Goal: Task Accomplishment & Management: Complete application form

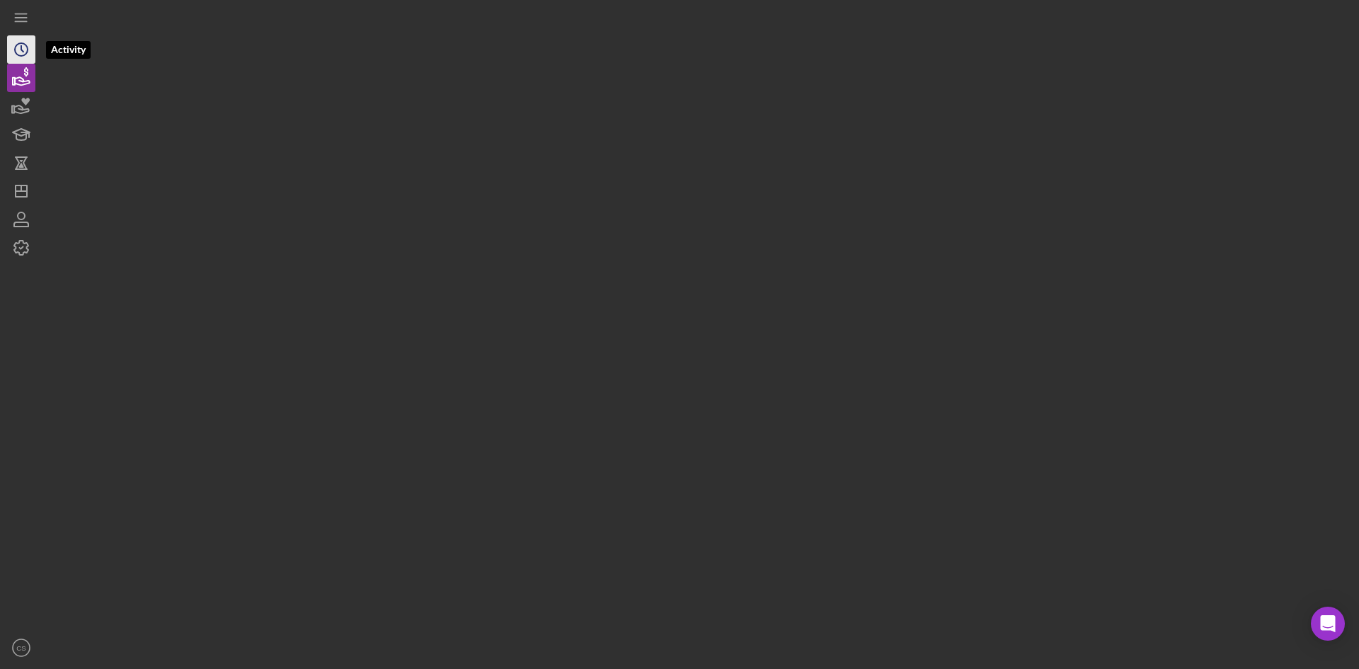
click at [15, 50] on circle "button" at bounding box center [21, 49] width 13 height 13
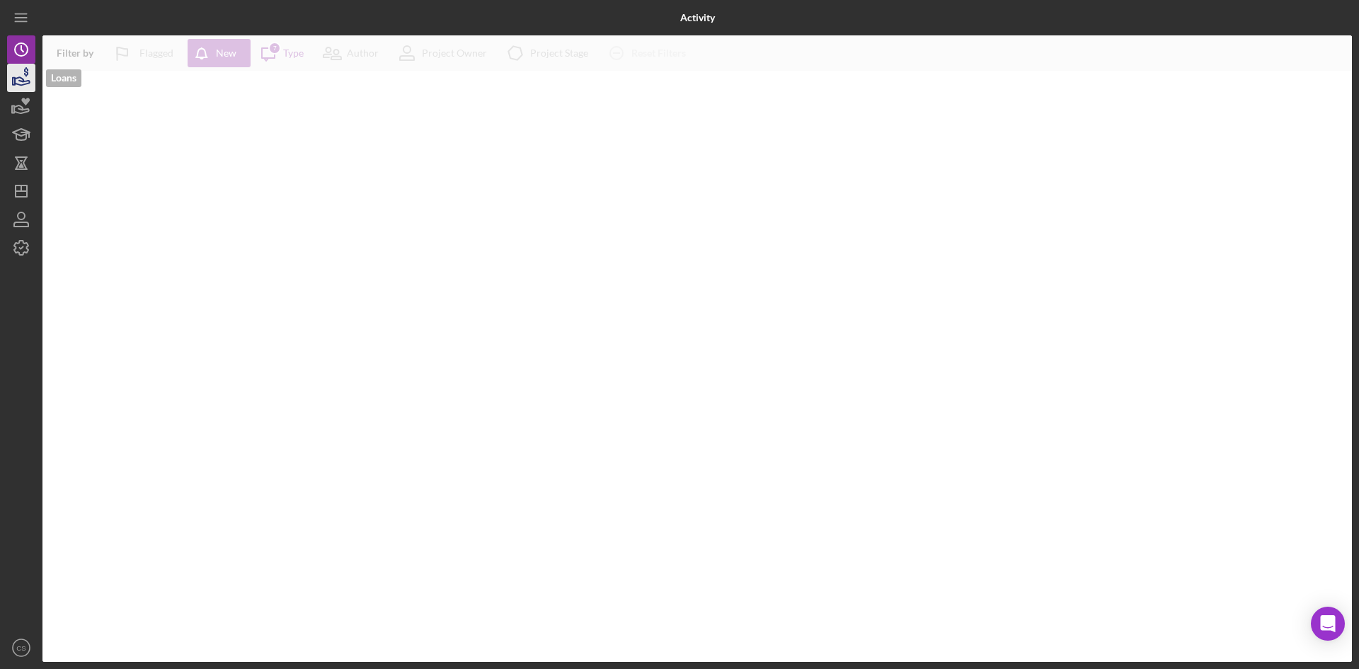
click at [16, 69] on icon "button" at bounding box center [21, 77] width 35 height 35
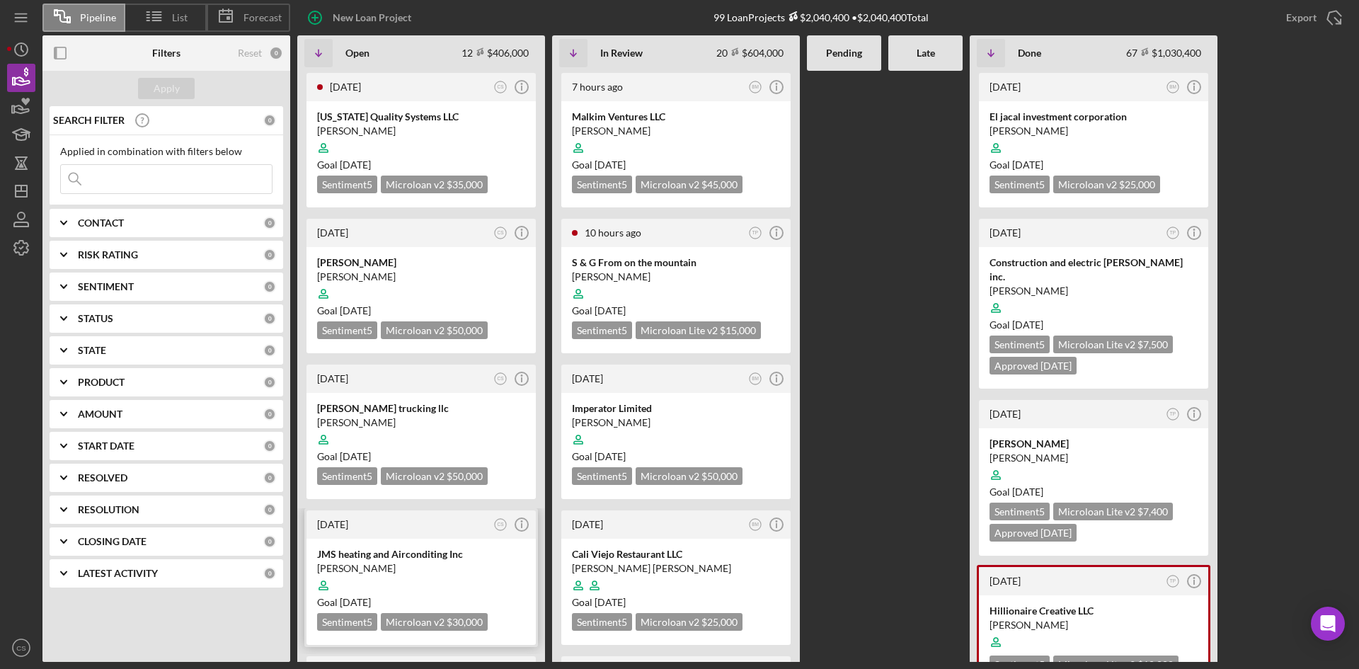
click at [391, 562] on div "[PERSON_NAME]" at bounding box center [421, 568] width 208 height 14
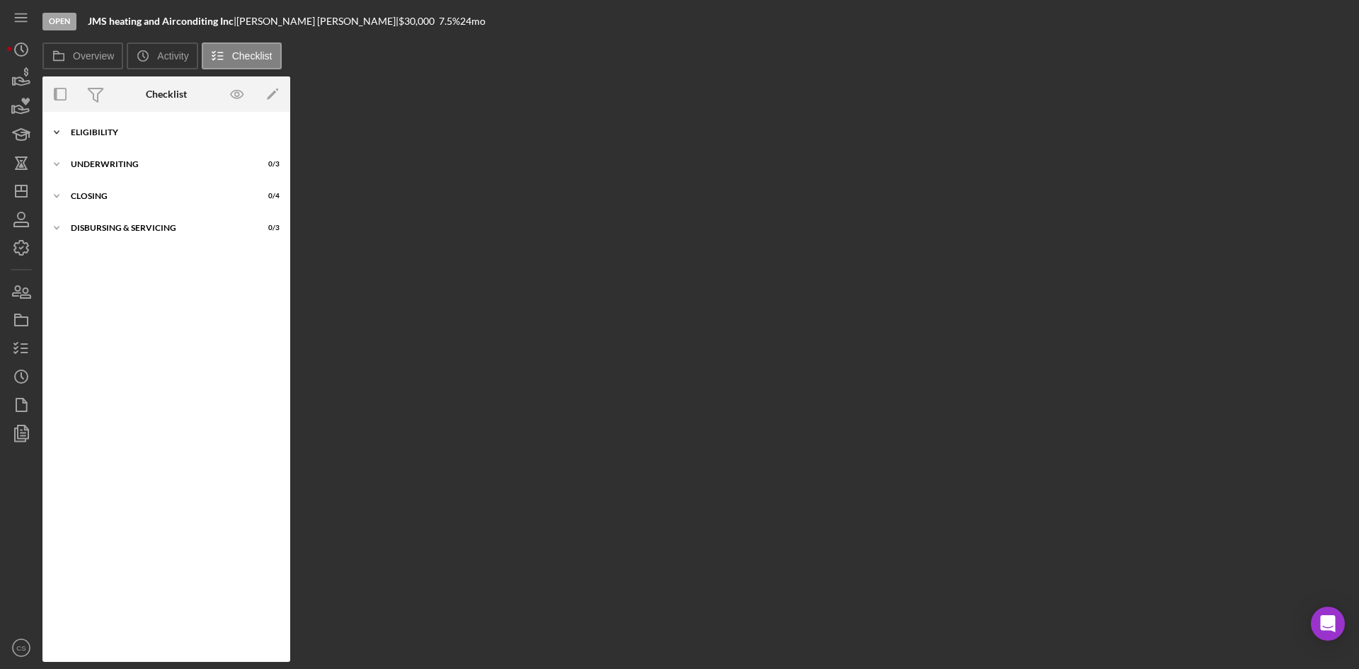
click at [125, 134] on div "Eligibility" at bounding box center [172, 132] width 202 height 8
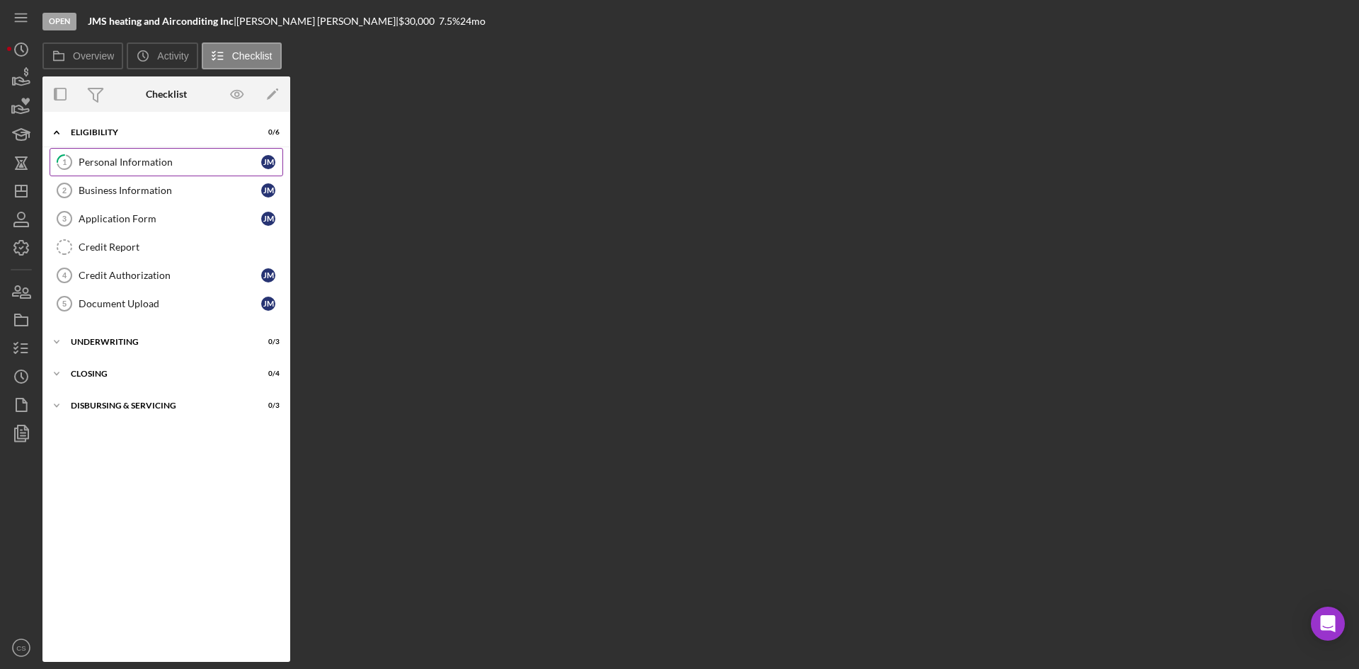
click at [175, 168] on div "Personal Information" at bounding box center [170, 161] width 183 height 11
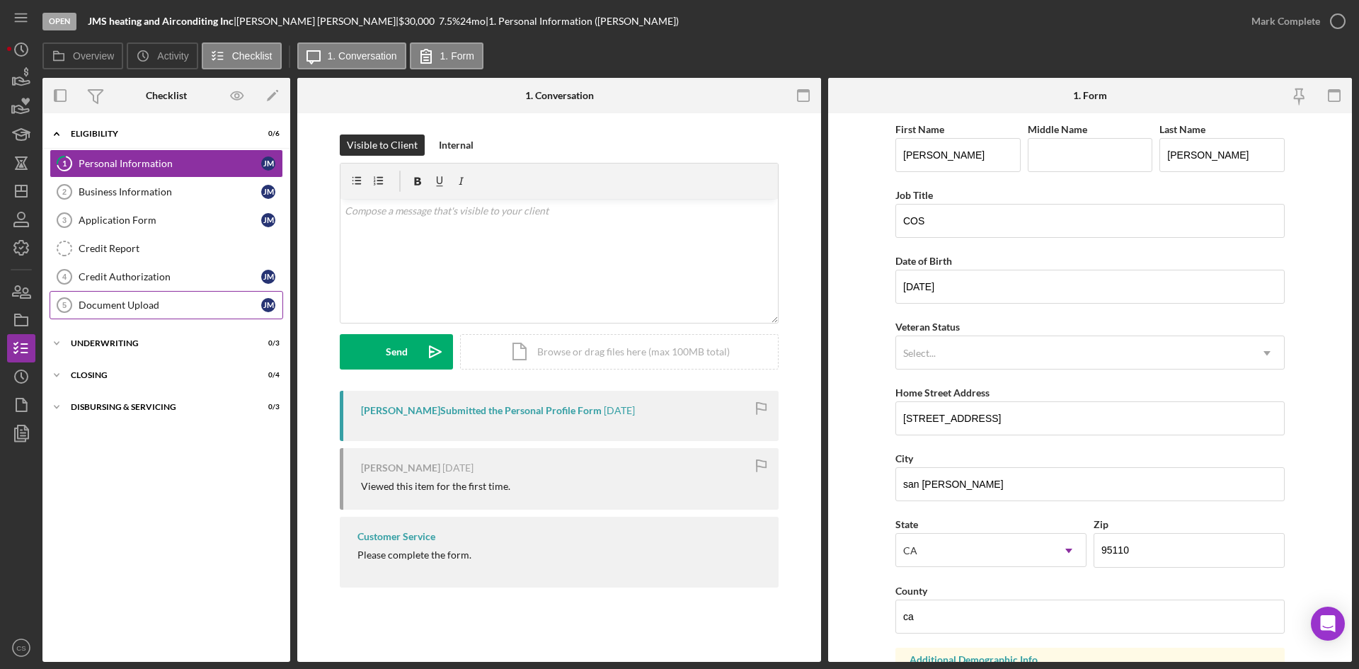
click at [144, 296] on link "Document Upload 5 Document Upload j m" at bounding box center [167, 305] width 234 height 28
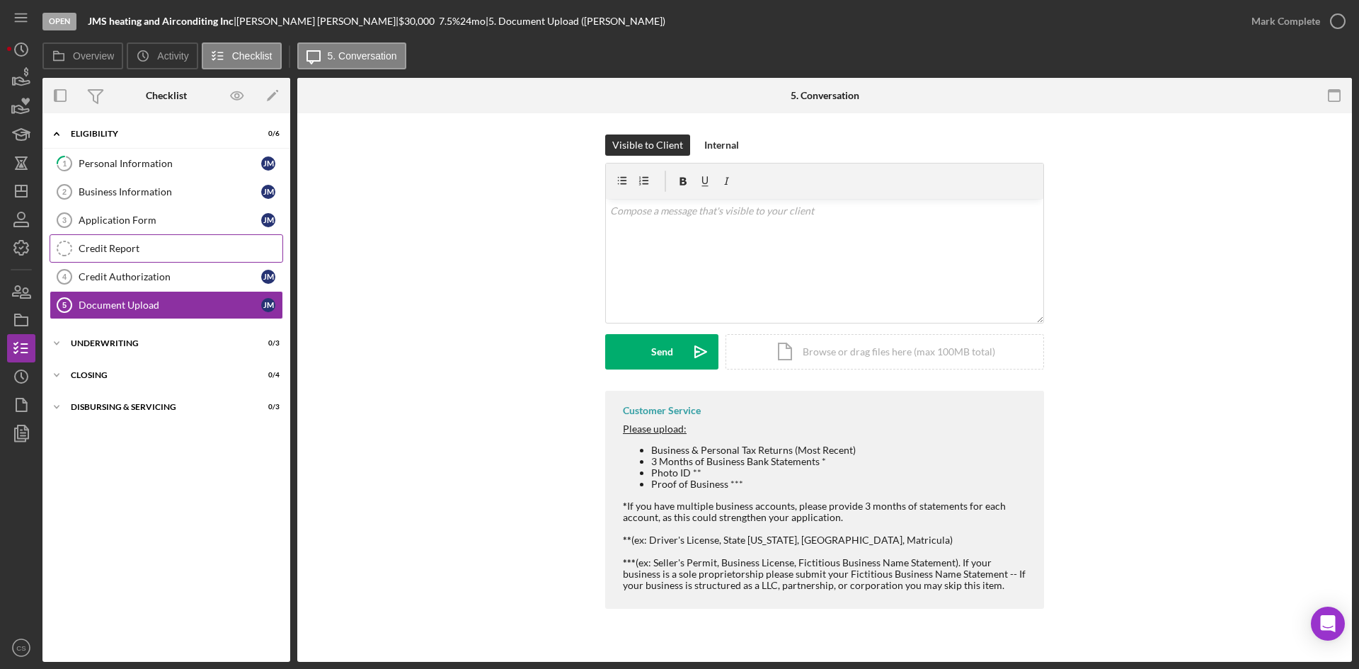
click at [122, 251] on div "Credit Report" at bounding box center [181, 248] width 204 height 11
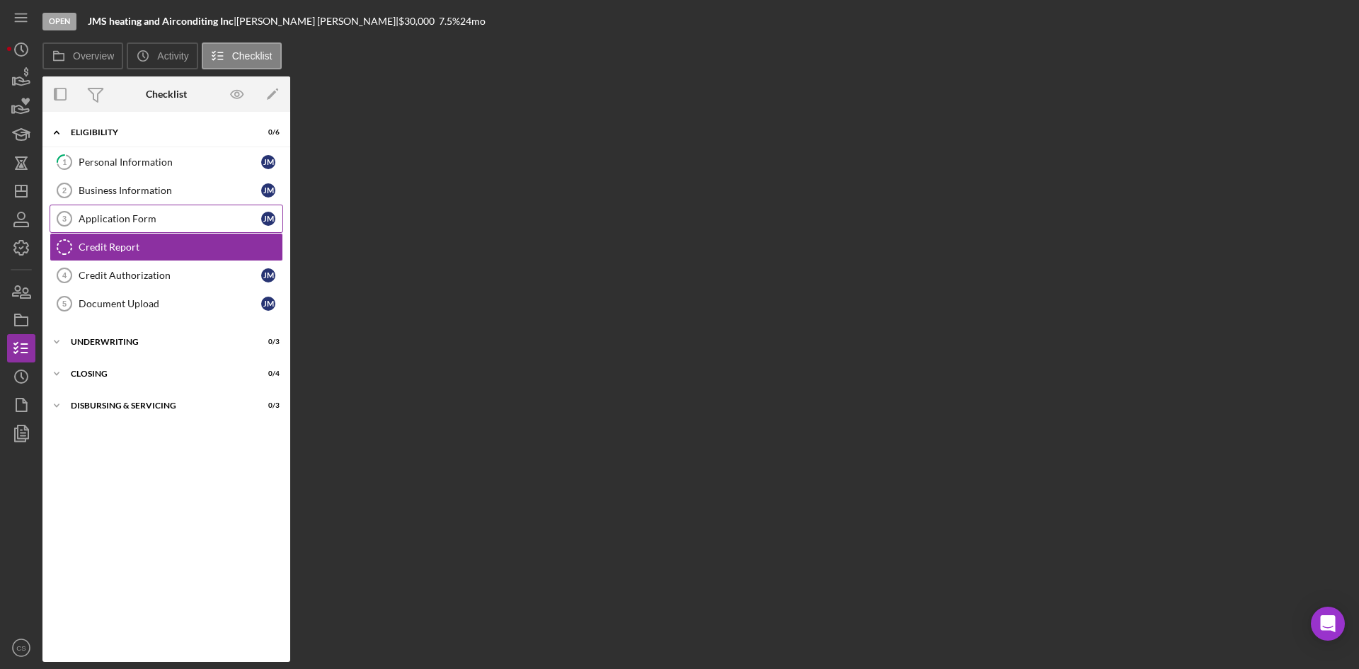
click at [153, 222] on div "Application Form" at bounding box center [170, 218] width 183 height 11
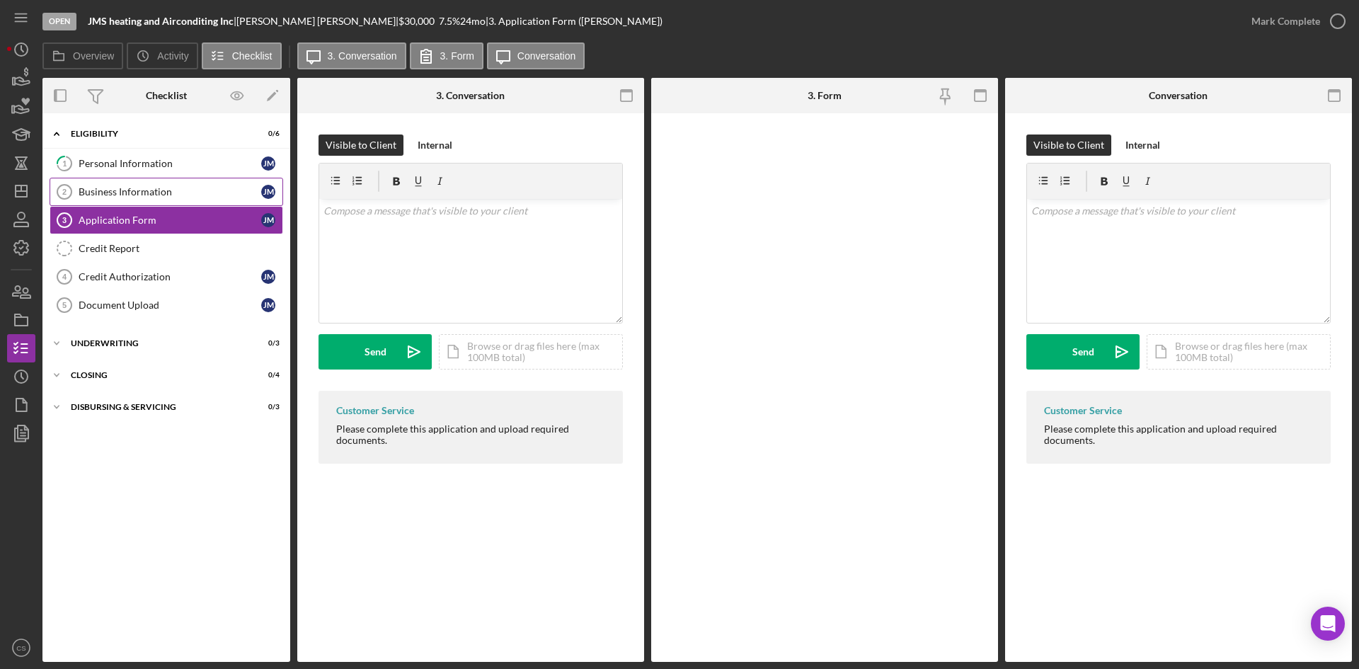
click at [164, 197] on div "Business Information" at bounding box center [170, 191] width 183 height 11
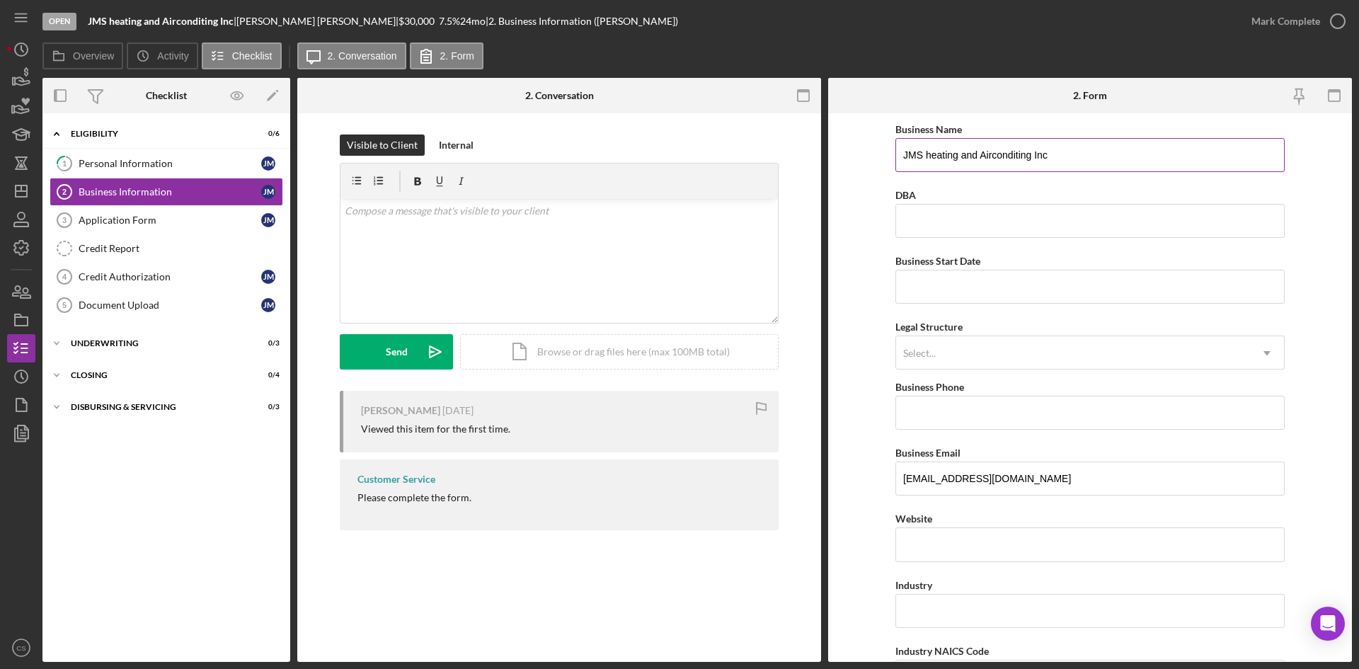
click at [988, 147] on input "JMS heating and Airconditing Inc" at bounding box center [1089, 155] width 389 height 34
click at [1022, 155] on input "JMS heating and Air conditing Inc" at bounding box center [1089, 155] width 389 height 34
click at [1094, 152] on input "JMS heating and Air conducting Inc" at bounding box center [1089, 155] width 389 height 34
type input "JMS heating and Air conducting Inc"
click at [864, 218] on form "Business Name JMS heating and Air conducting Inc DBA Business Start Date Legal …" at bounding box center [1090, 387] width 524 height 549
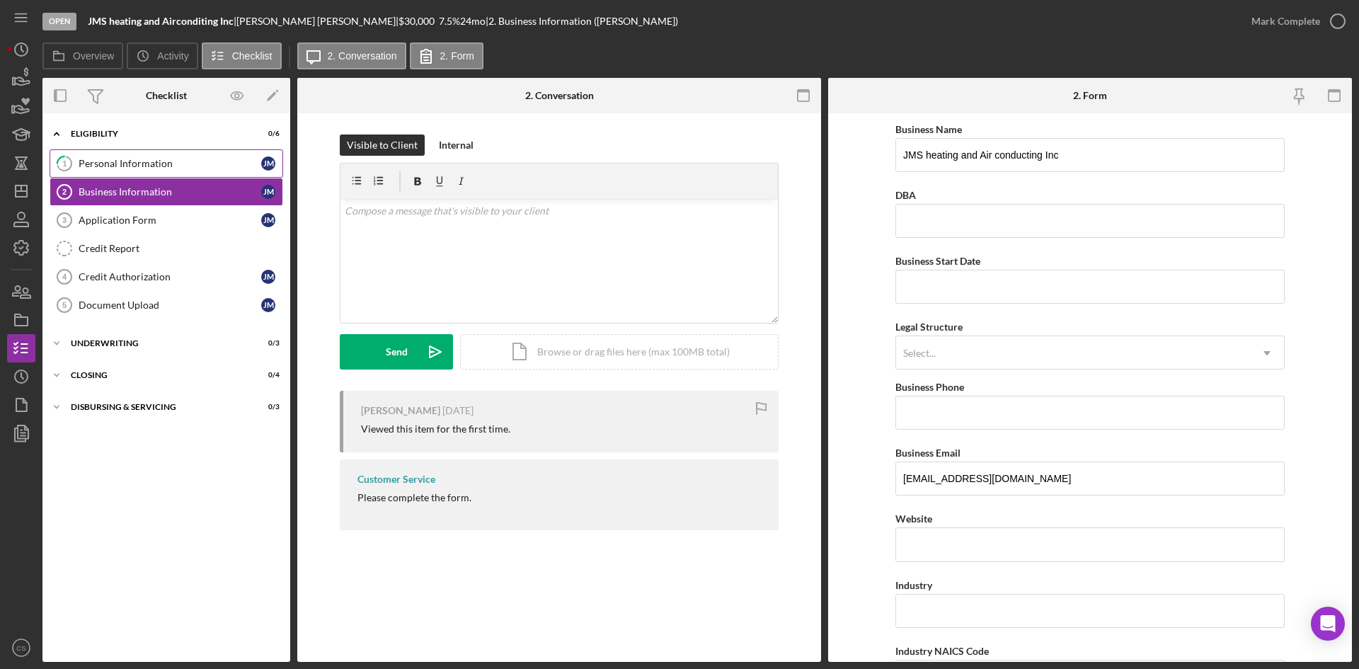
click at [171, 167] on div "Personal Information" at bounding box center [170, 163] width 183 height 11
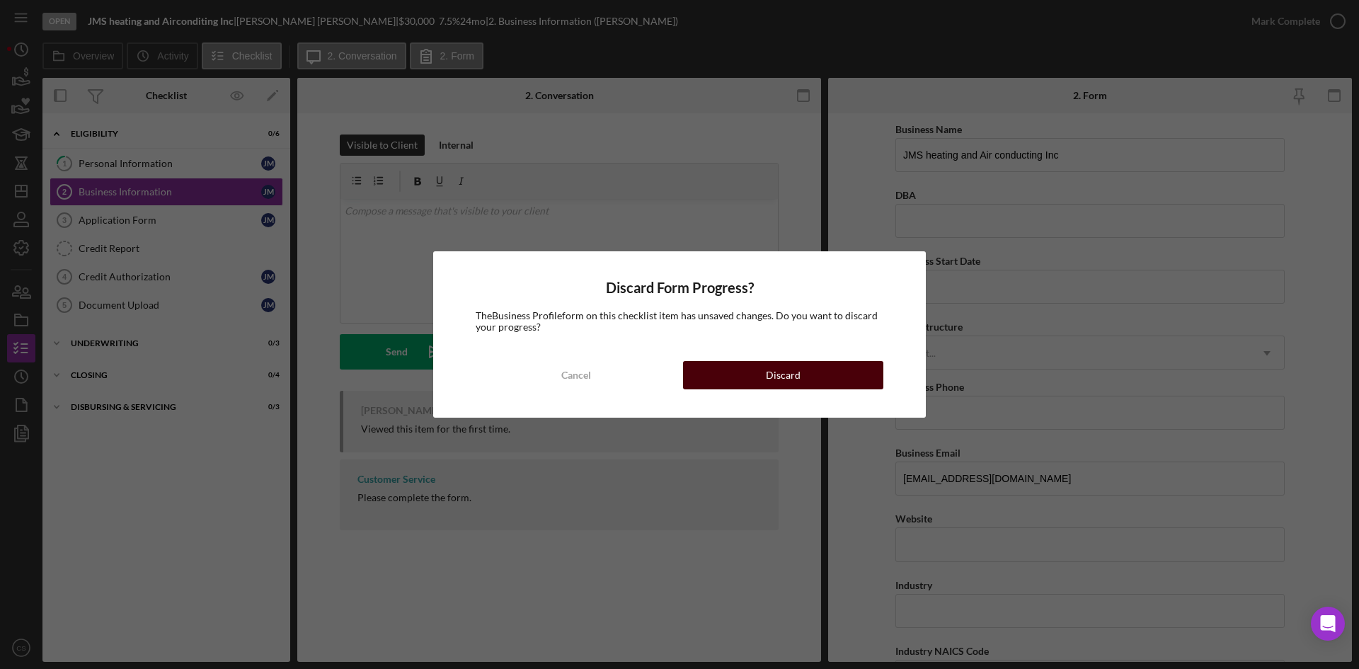
click at [727, 374] on button "Discard" at bounding box center [783, 375] width 200 height 28
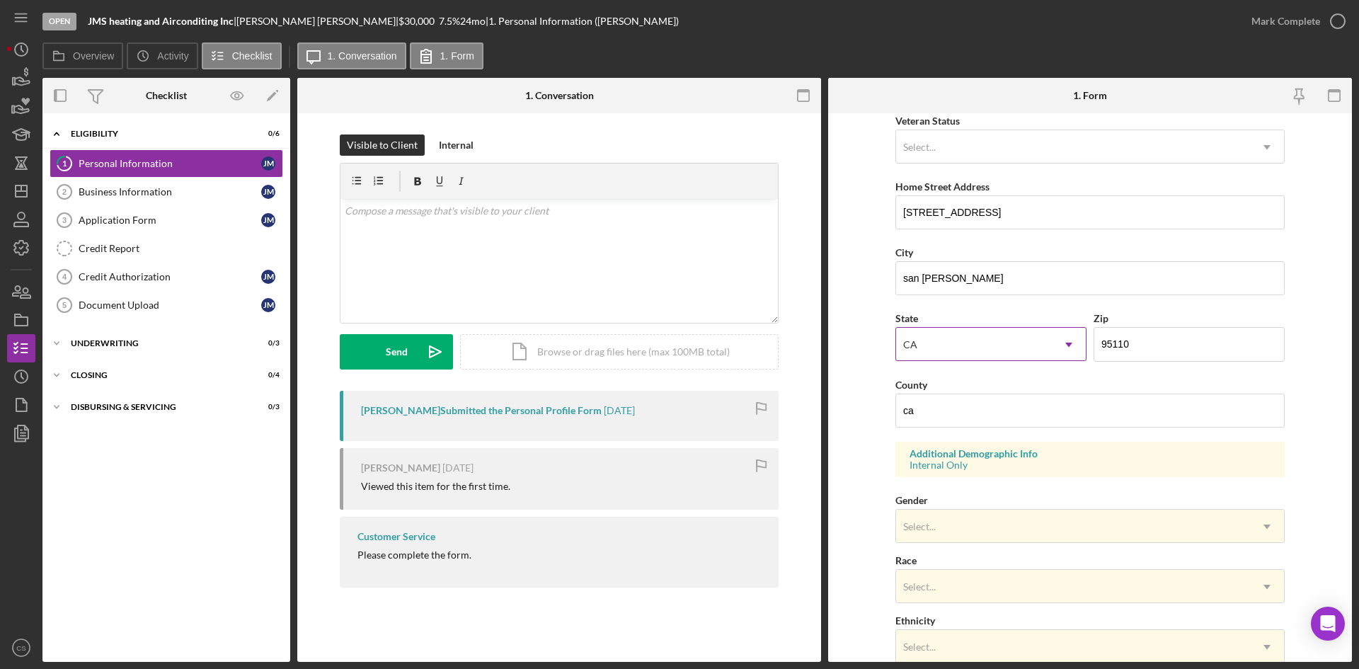
scroll to position [142, 0]
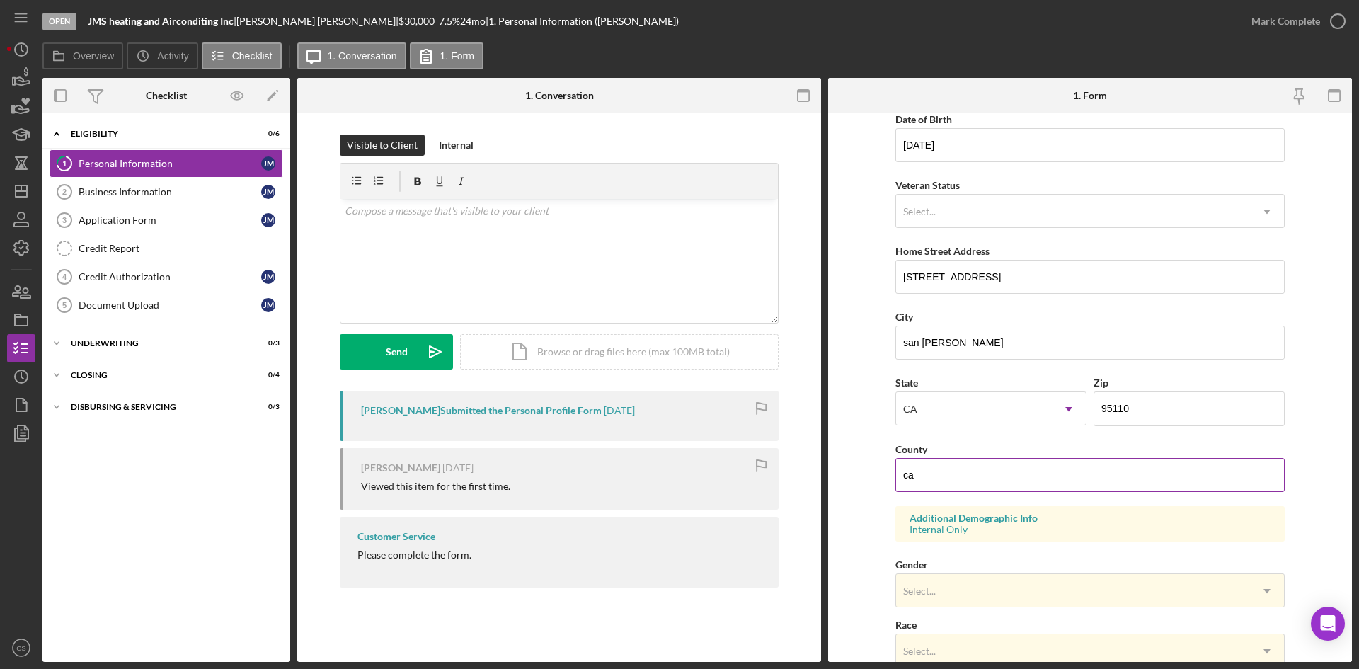
click at [963, 465] on input "ca" at bounding box center [1089, 475] width 389 height 34
click at [965, 467] on input "ca" at bounding box center [1089, 475] width 389 height 34
type input "c"
type input "s"
type input "Santa Clara"
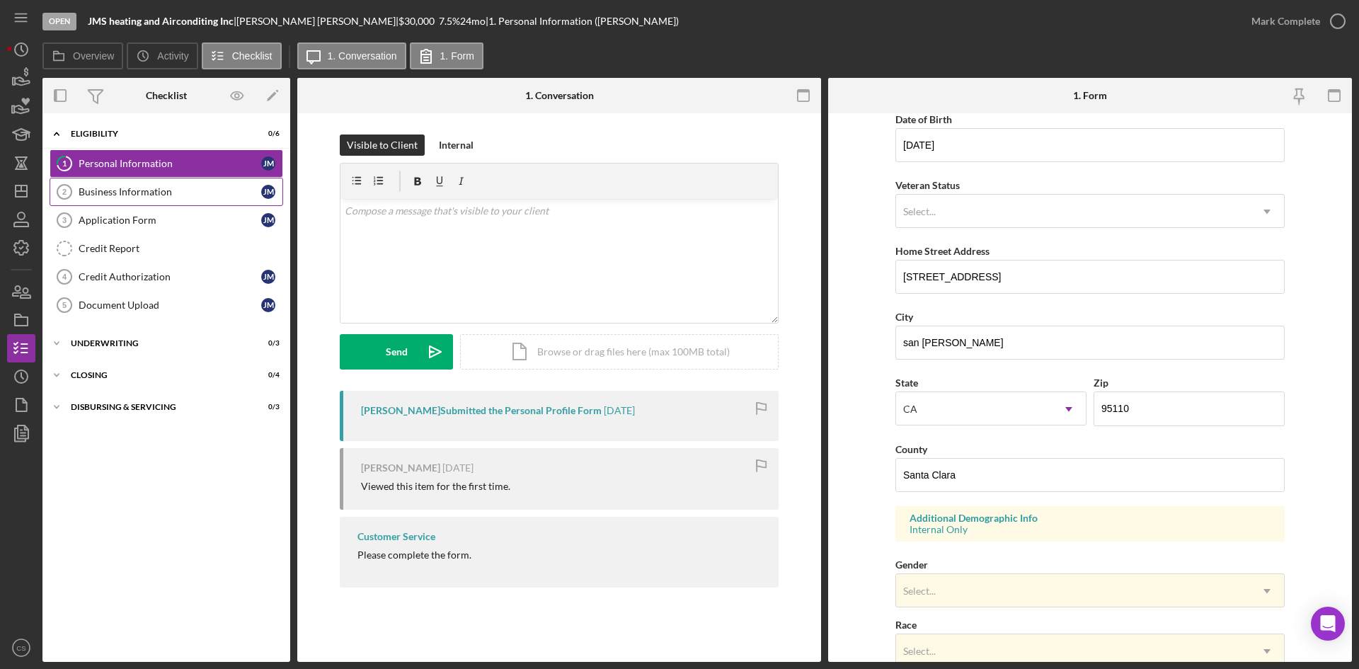
click at [232, 188] on div "Business Information" at bounding box center [170, 191] width 183 height 11
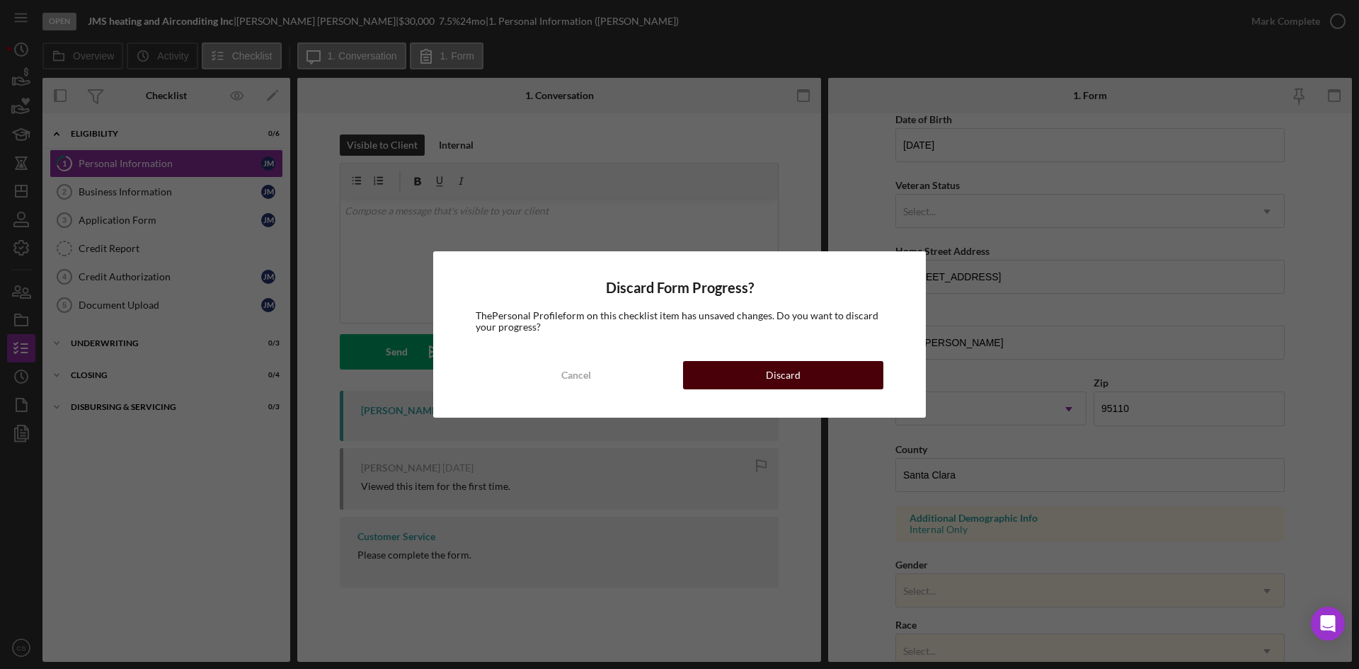
click at [781, 367] on div "Discard" at bounding box center [783, 375] width 35 height 28
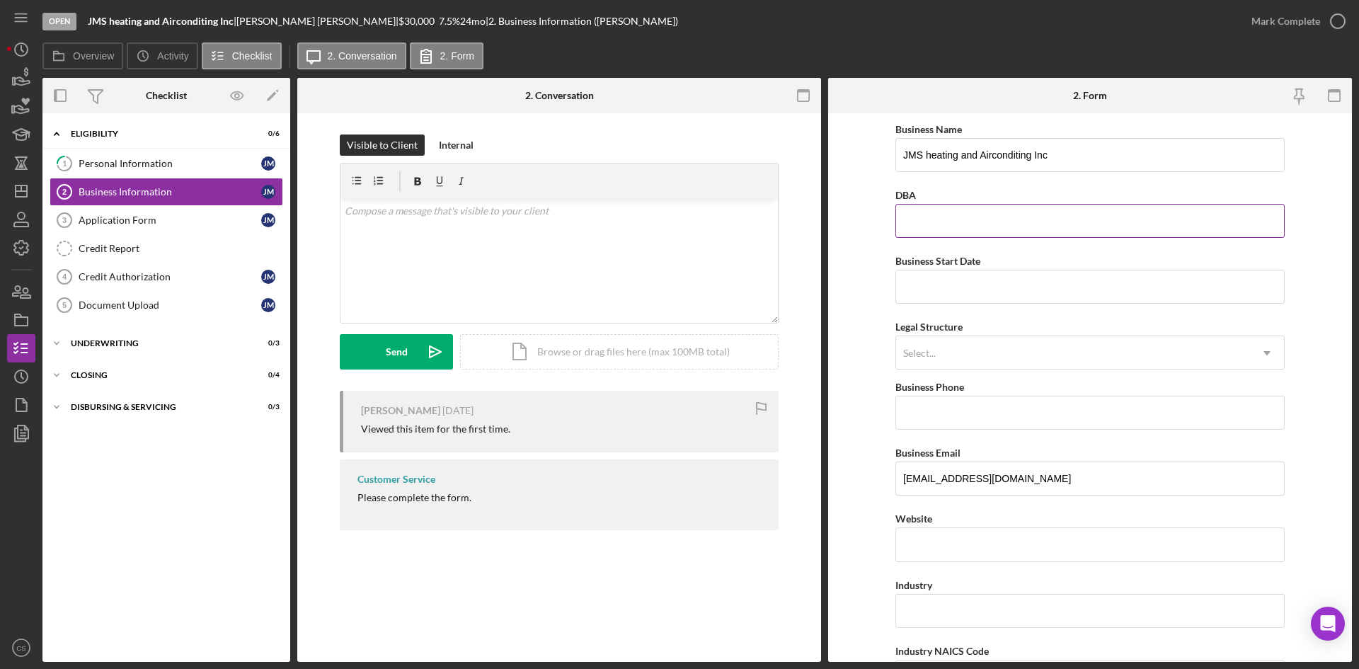
drag, startPoint x: 990, startPoint y: 232, endPoint x: 1084, endPoint y: 207, distance: 97.5
click at [990, 232] on input "DBA" at bounding box center [1089, 221] width 389 height 34
click at [1136, 288] on input "Business Start Date" at bounding box center [1089, 287] width 389 height 34
click at [200, 159] on div "Personal Information" at bounding box center [170, 163] width 183 height 11
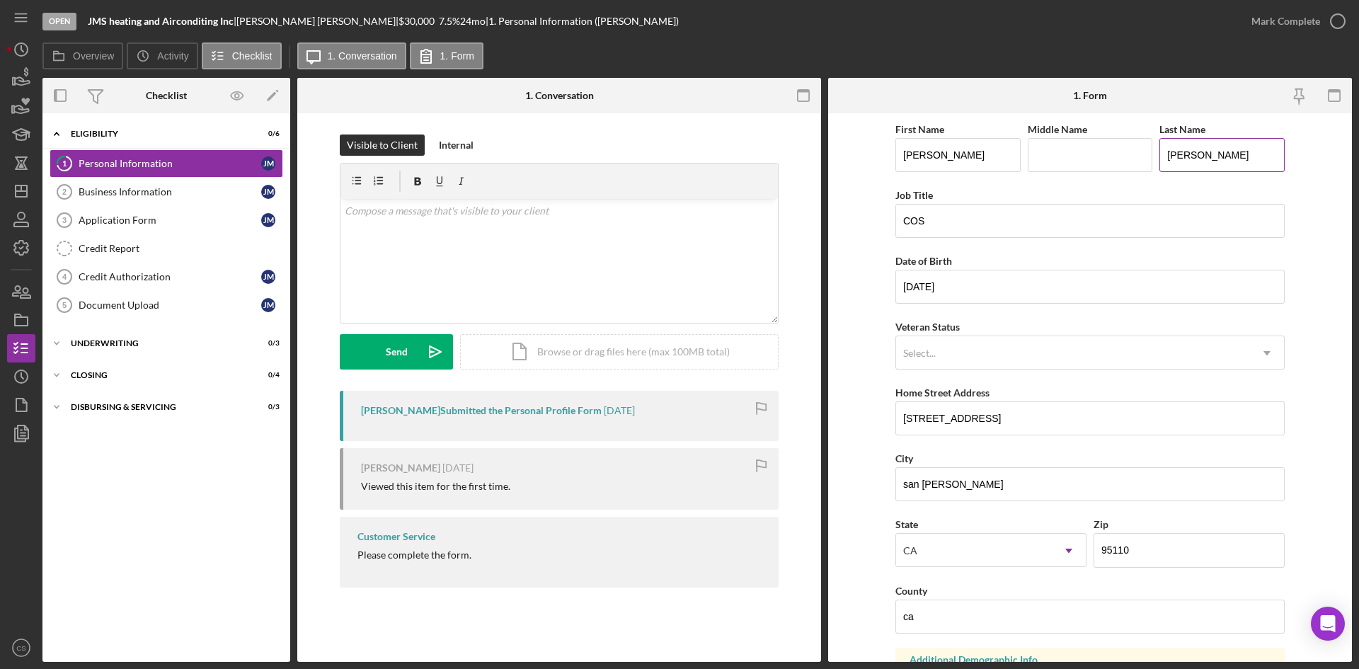
click at [1220, 156] on input "murillo" at bounding box center [1222, 155] width 125 height 34
click at [1170, 159] on input "murillo Sanchez" at bounding box center [1222, 155] width 125 height 34
click at [1244, 154] on input "Murillo Sanchez" at bounding box center [1222, 155] width 125 height 34
type input "Murillo Sanchez"
click at [1089, 154] on input "Middle Name" at bounding box center [1090, 155] width 125 height 34
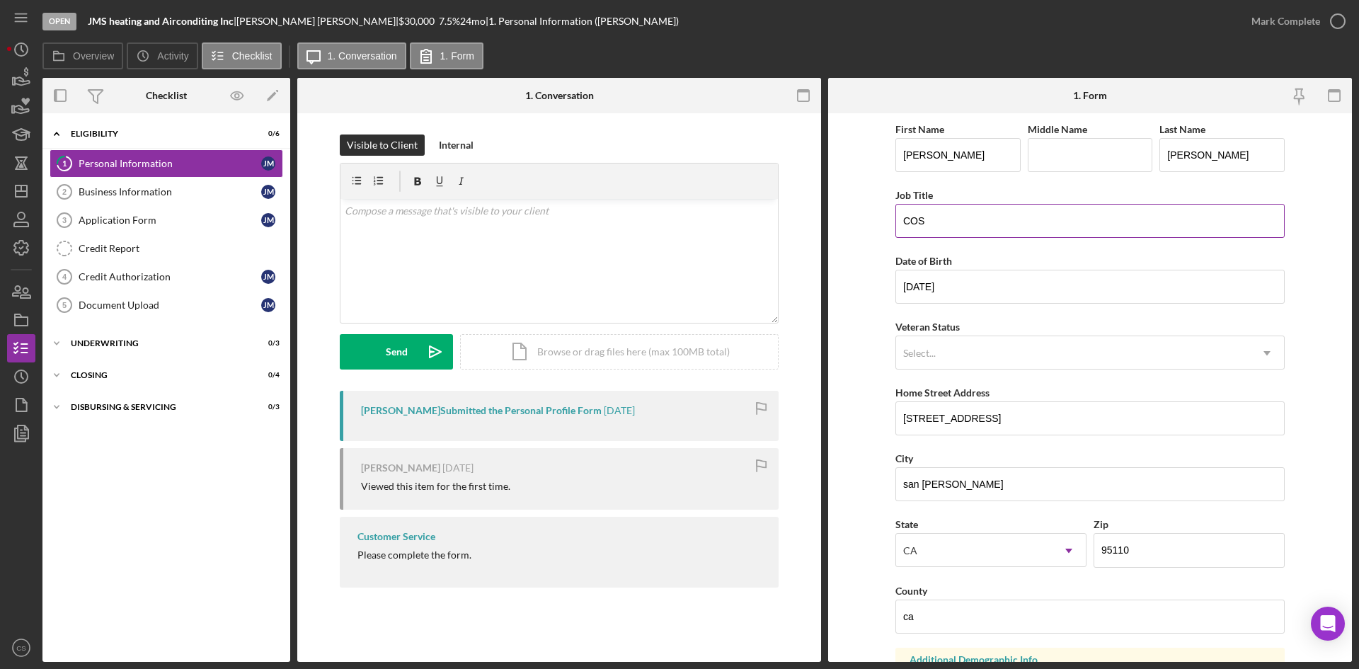
click at [995, 238] on input "COS" at bounding box center [1089, 221] width 389 height 34
click at [980, 298] on input "01/02/1965" at bounding box center [1089, 287] width 389 height 34
click at [998, 360] on div "Select..." at bounding box center [1073, 353] width 354 height 33
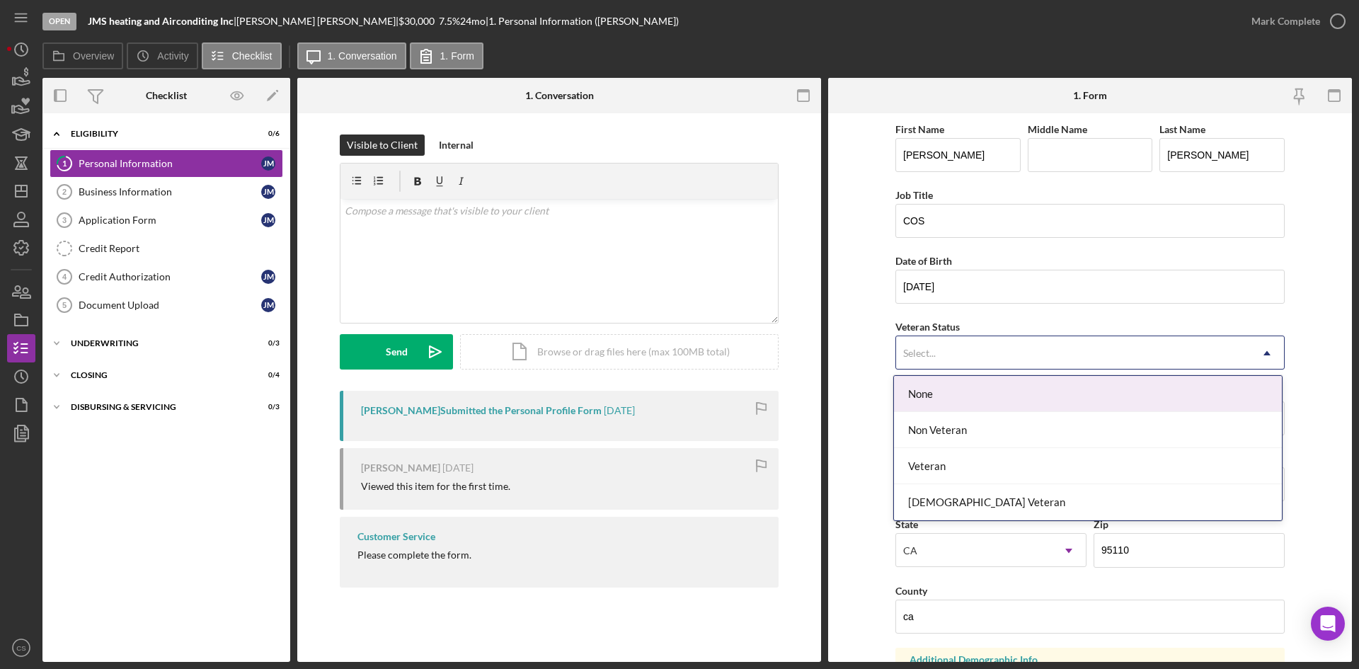
click at [1287, 311] on form "First Name jose Middle Name Last Name Murillo Sanchez Job Title COS Date of Bir…" at bounding box center [1090, 387] width 524 height 549
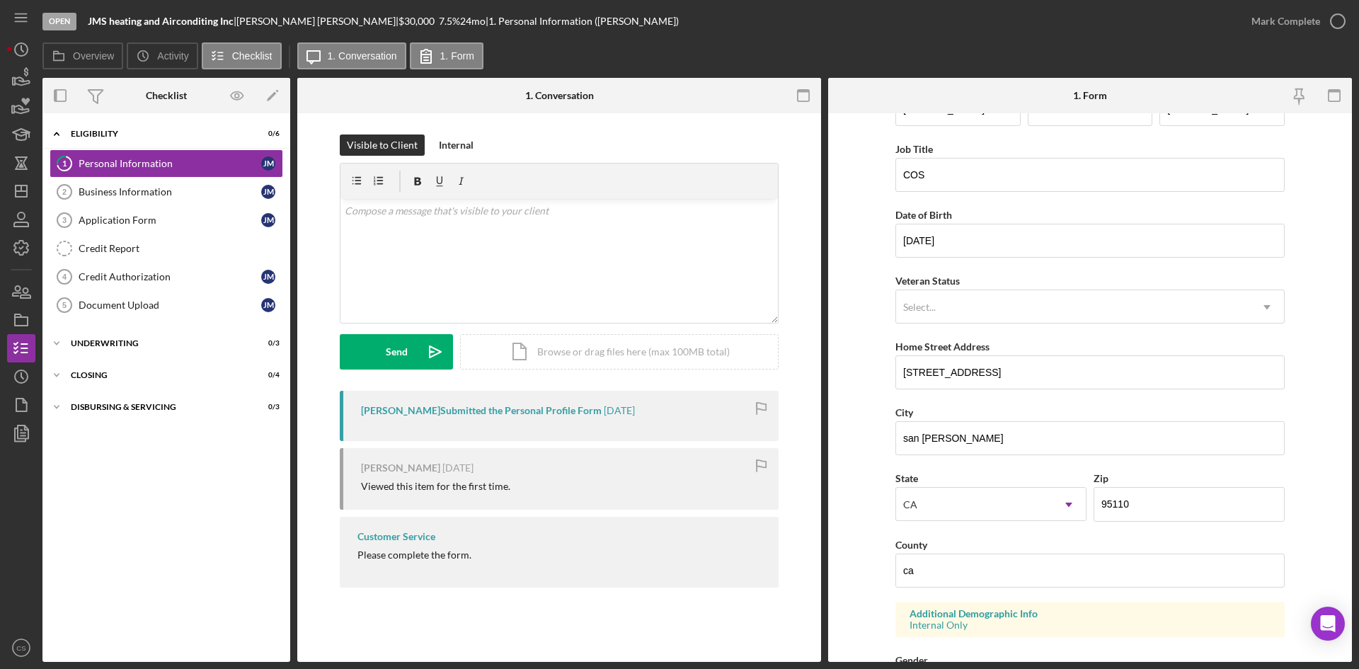
scroll to position [71, 0]
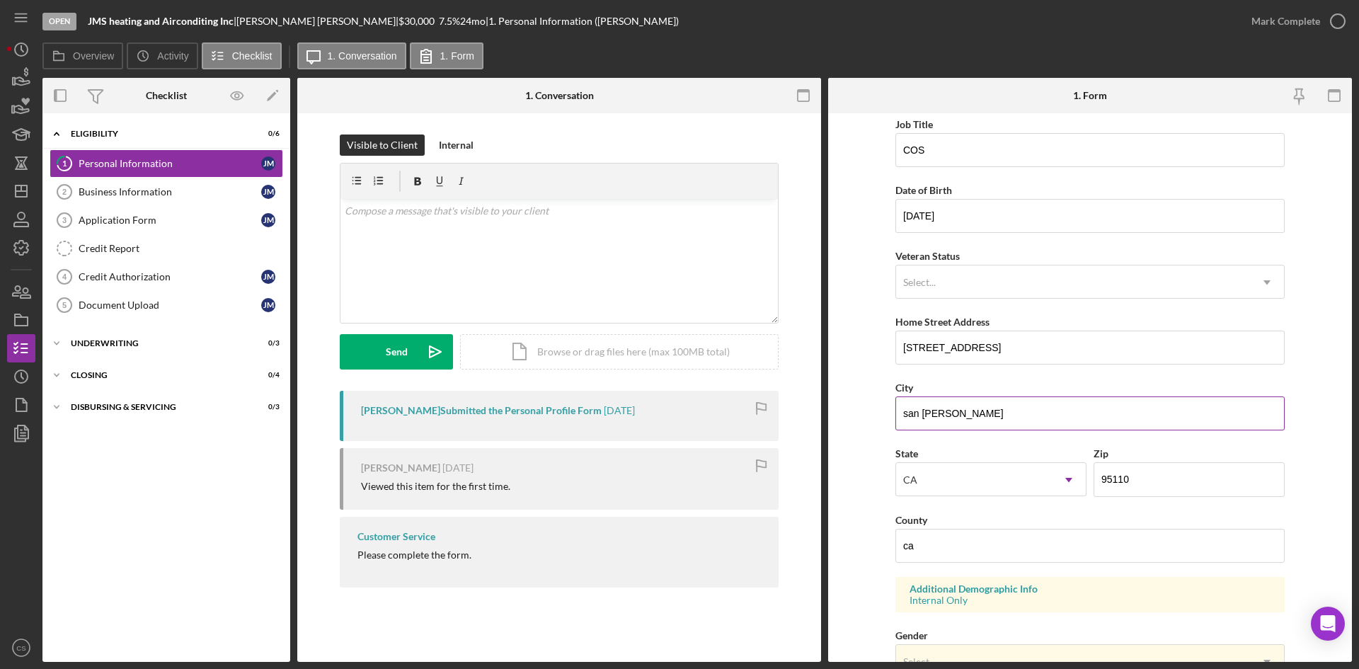
click at [913, 410] on input "san jose" at bounding box center [1089, 413] width 389 height 34
click at [911, 411] on input "san jose" at bounding box center [1089, 413] width 389 height 34
click at [906, 413] on input "san jose" at bounding box center [1089, 413] width 389 height 34
click at [925, 416] on input "San jose" at bounding box center [1089, 413] width 389 height 34
type input "San Jose"
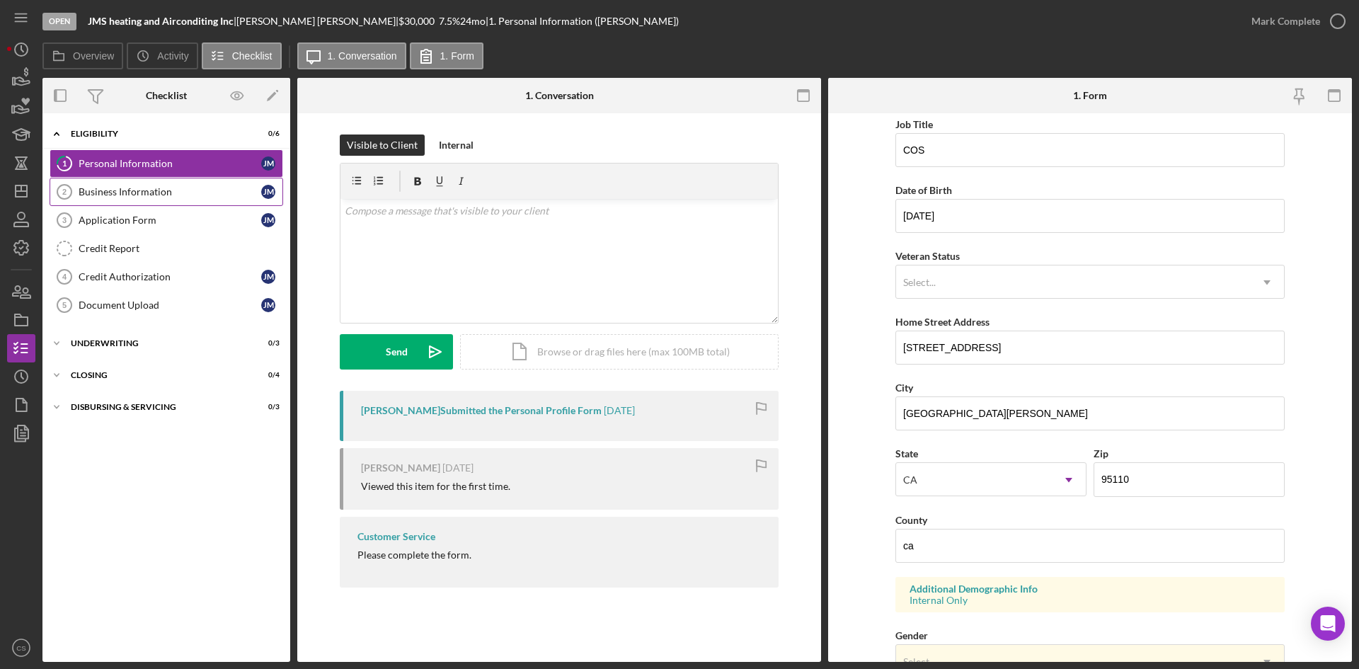
click at [168, 193] on div "Business Information" at bounding box center [170, 191] width 183 height 11
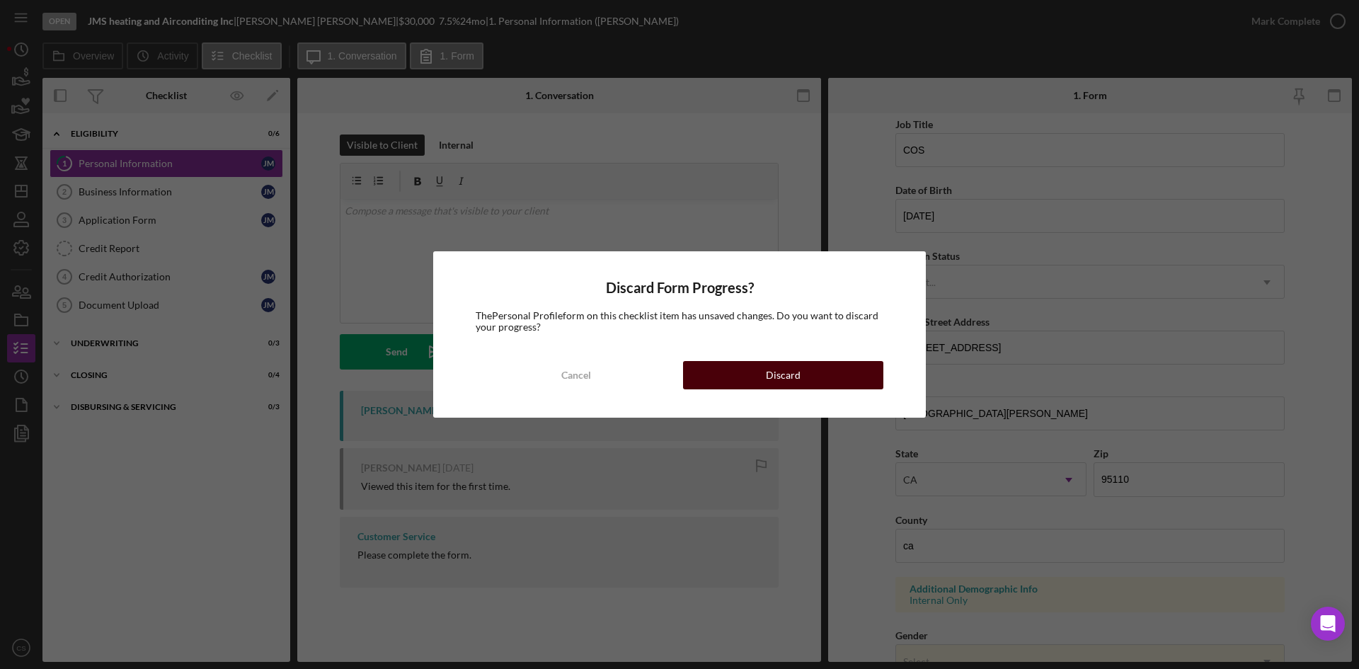
click at [816, 374] on button "Discard" at bounding box center [783, 375] width 200 height 28
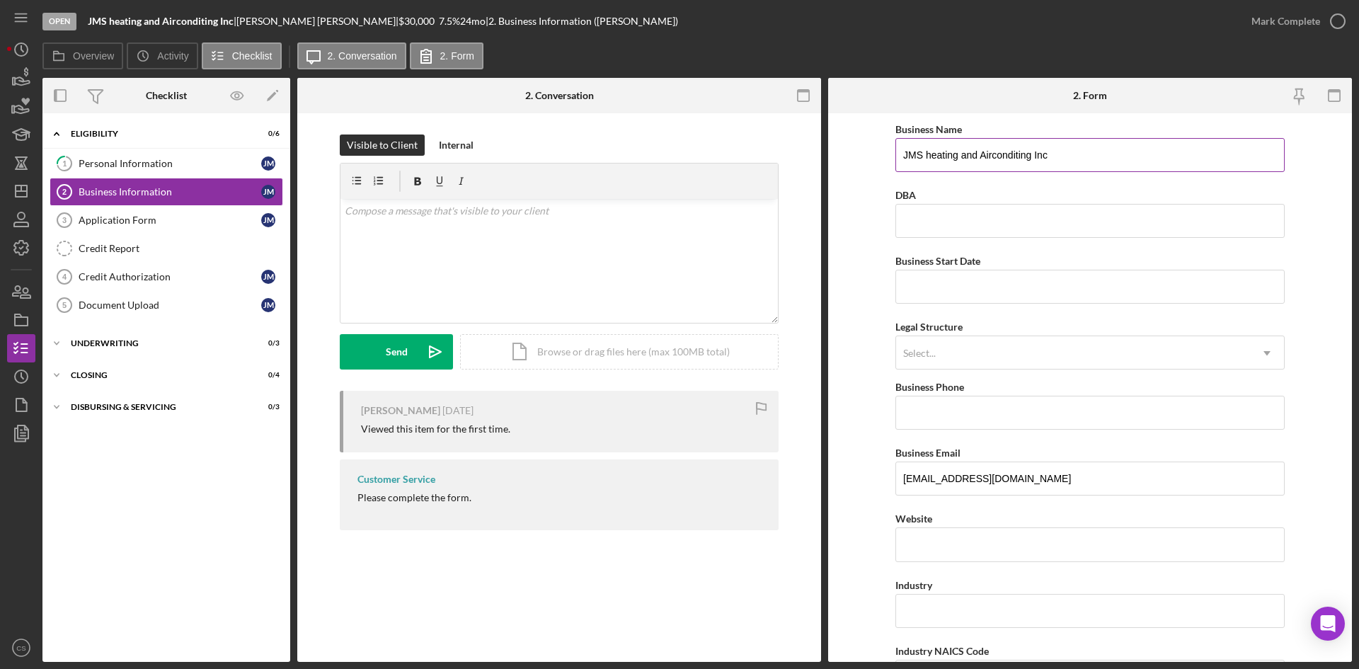
click at [1126, 159] on input "JMS heating and Airconditing Inc" at bounding box center [1089, 155] width 389 height 34
click at [963, 283] on input "Business Start Date" at bounding box center [1089, 287] width 389 height 34
click at [847, 223] on form "Business Name JMS heating and Airconditing Inc DBA Business Start Date Legal St…" at bounding box center [1090, 387] width 524 height 549
click at [947, 275] on input "Business Start Date" at bounding box center [1089, 287] width 389 height 34
click at [933, 360] on div "Select..." at bounding box center [1073, 353] width 354 height 33
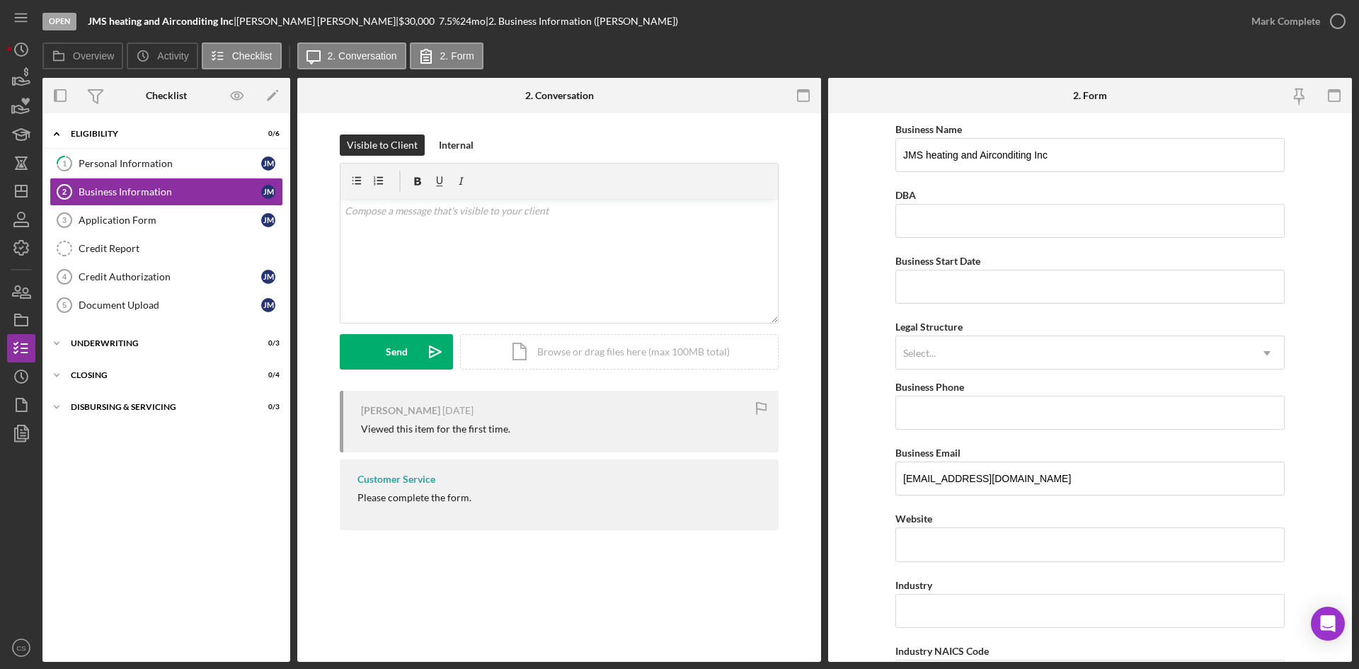
click at [880, 384] on form "Business Name JMS heating and Airconditing Inc DBA Business Start Date Legal St…" at bounding box center [1090, 387] width 524 height 549
click at [173, 238] on link "Credit Report Credit Report" at bounding box center [167, 248] width 234 height 28
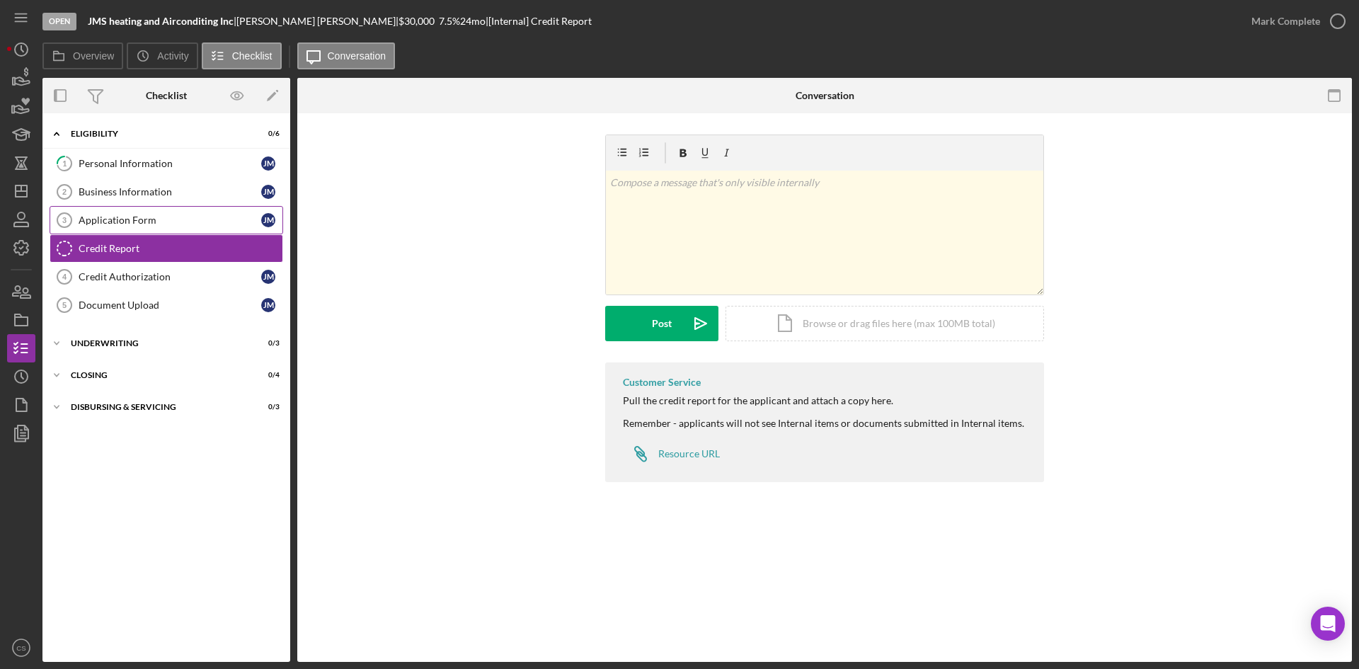
click at [171, 221] on div "Application Form" at bounding box center [170, 219] width 183 height 11
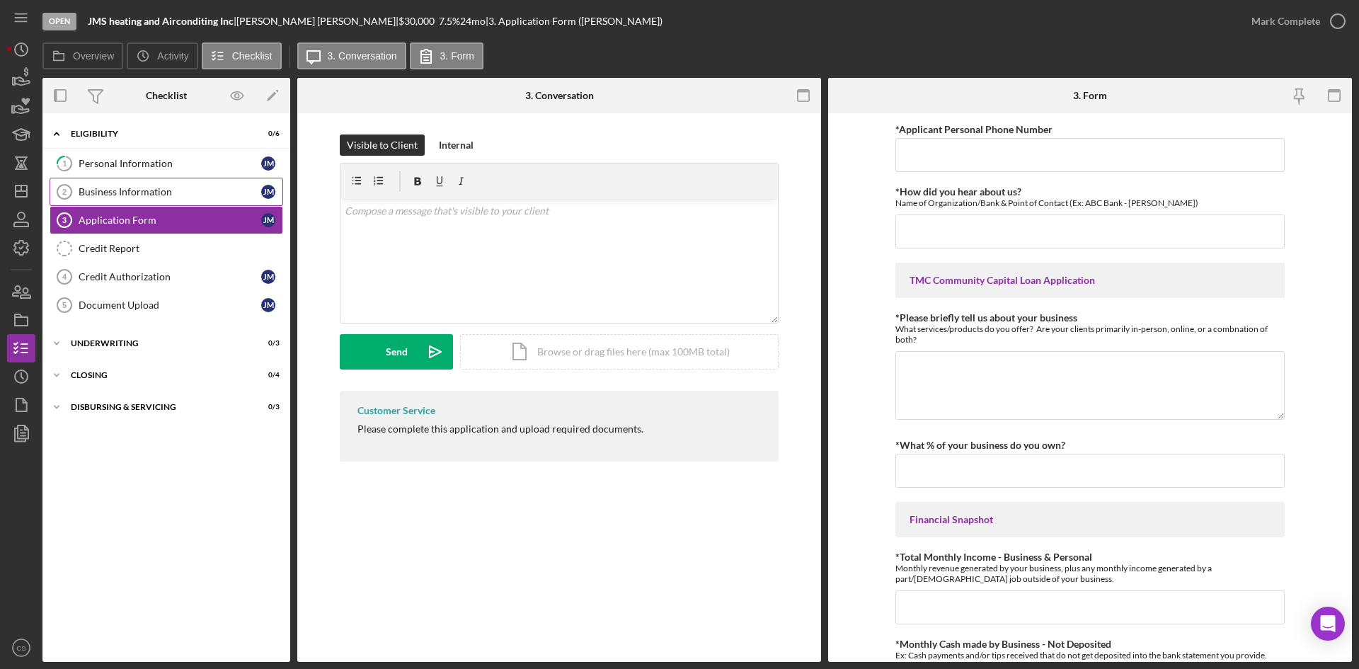
click at [164, 201] on link "Business Information 2 Business Information j m" at bounding box center [167, 192] width 234 height 28
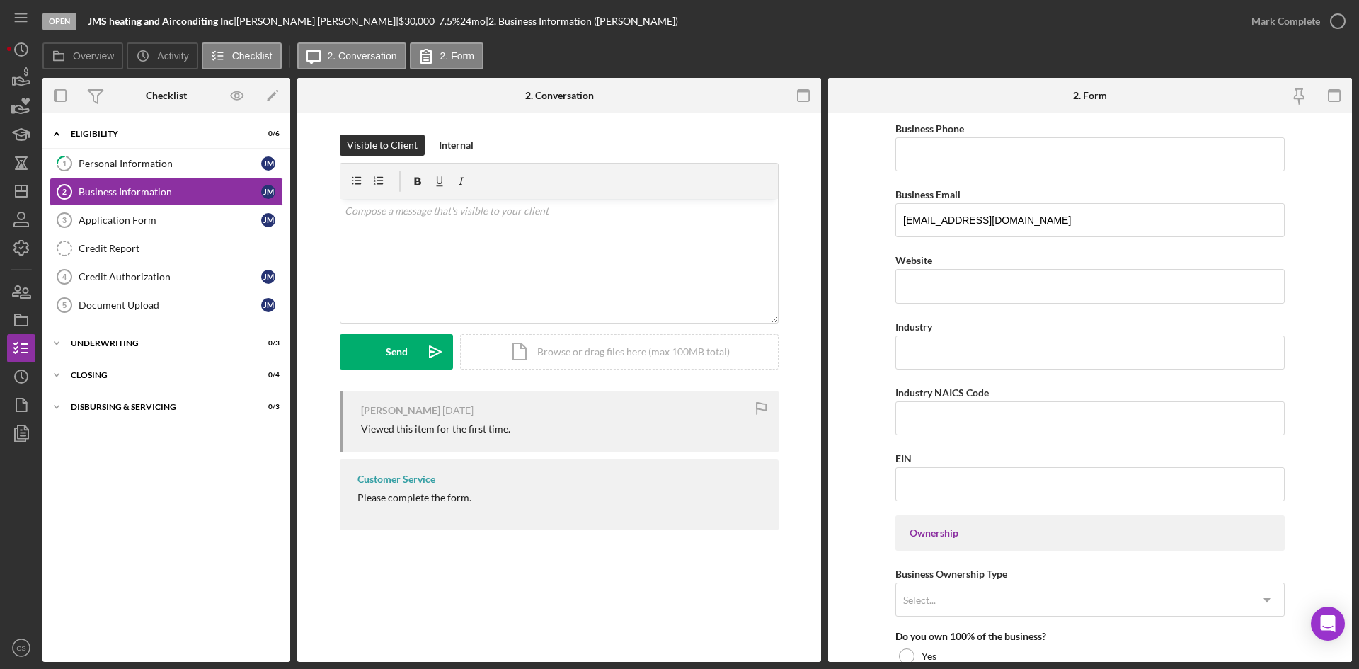
scroll to position [283, 0]
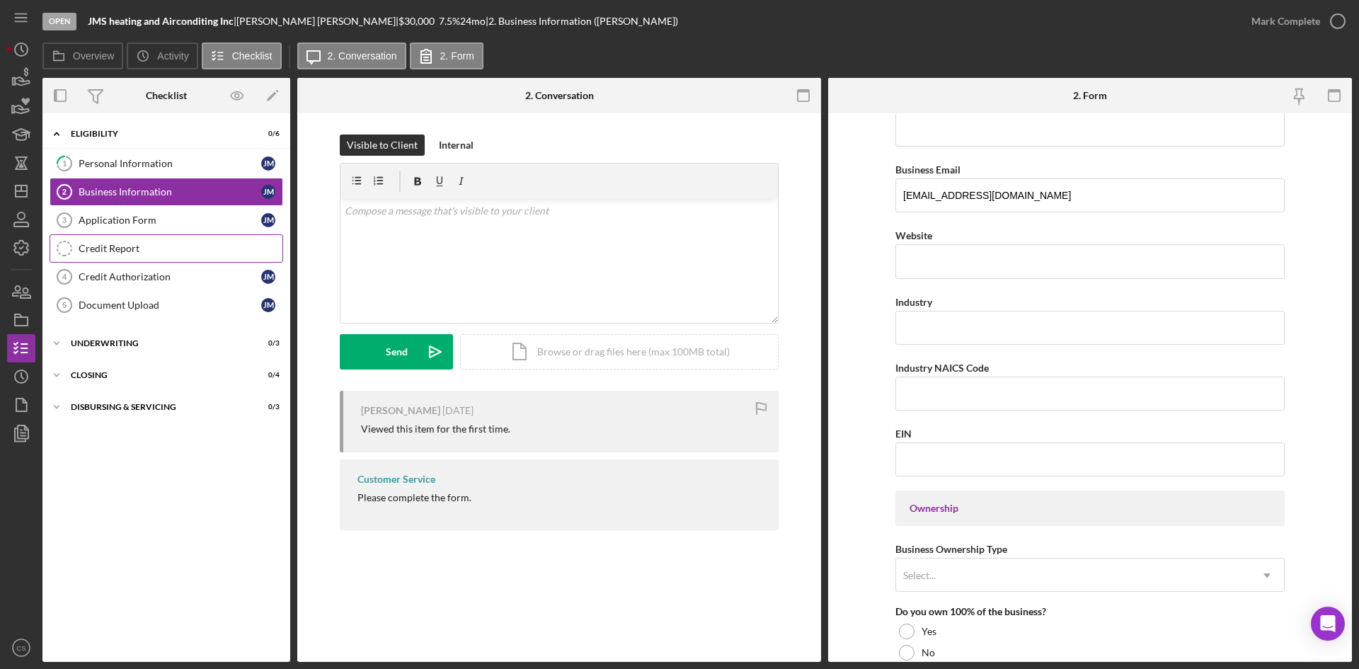
click at [227, 236] on link "Credit Report Credit Report" at bounding box center [167, 248] width 234 height 28
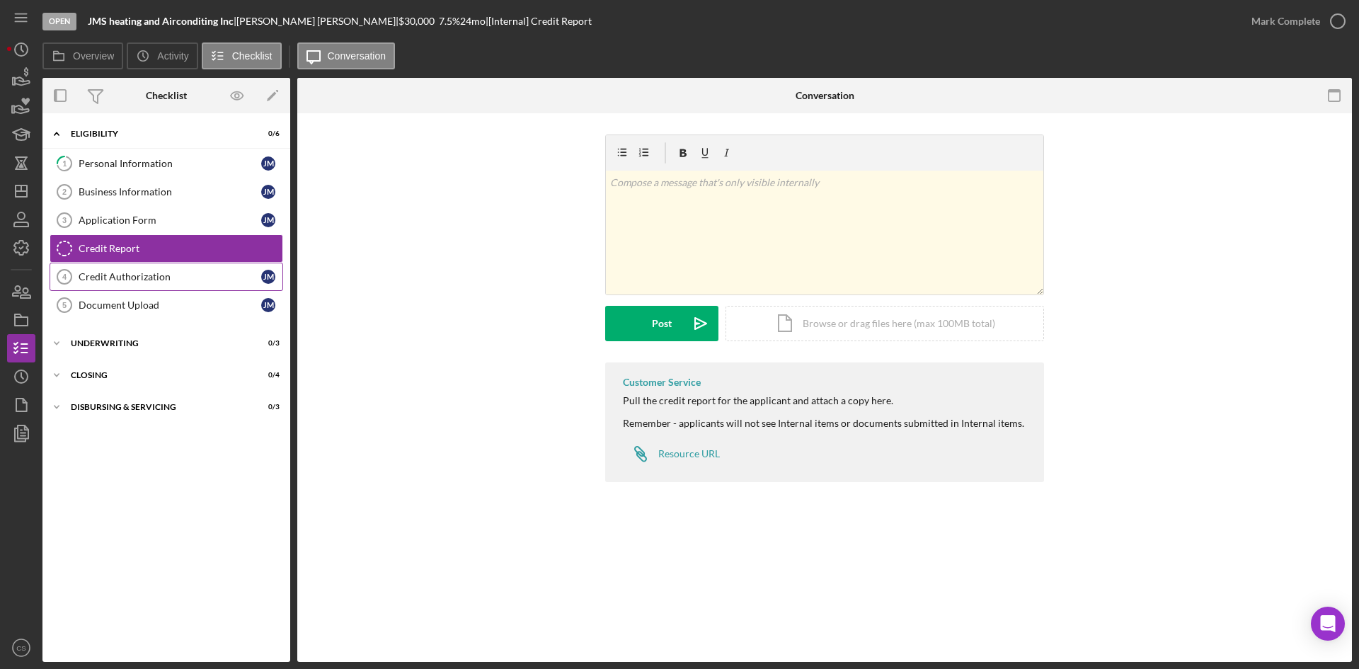
click at [219, 270] on link "Credit Authorization 4 Credit Authorization j m" at bounding box center [167, 277] width 234 height 28
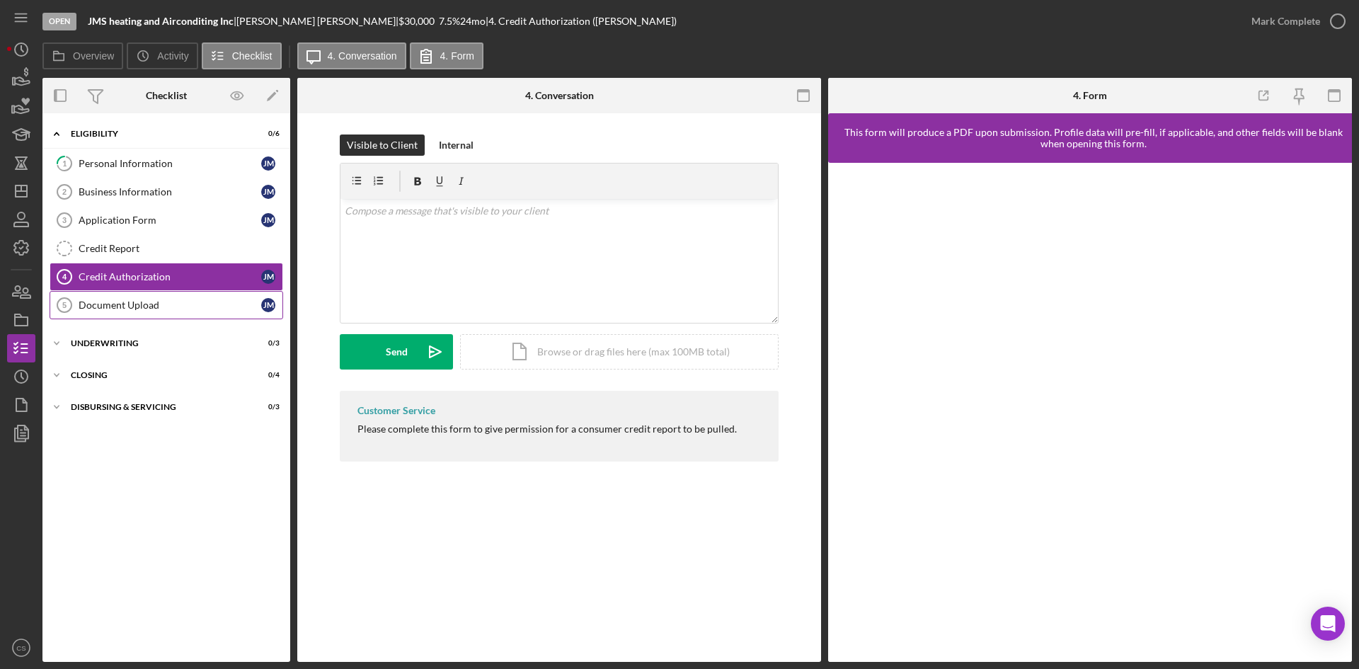
click at [174, 319] on link "Document Upload 5 Document Upload j m" at bounding box center [167, 305] width 234 height 28
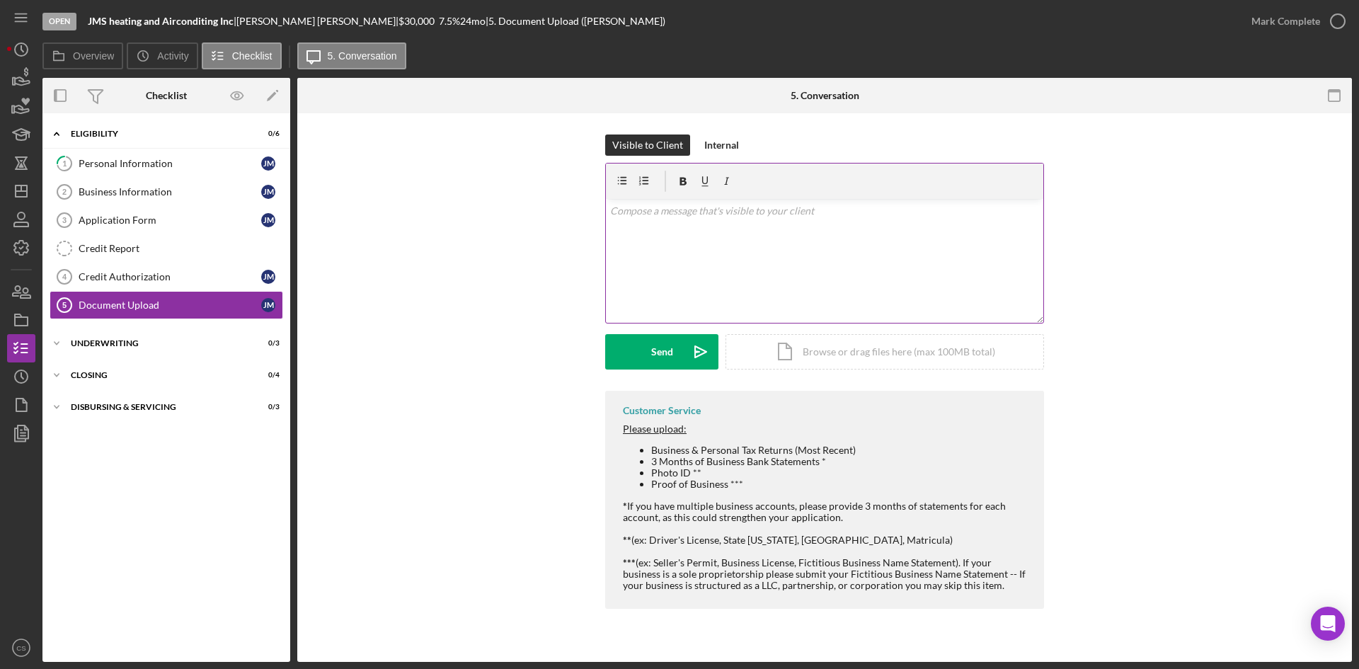
click at [714, 239] on div "v Color teal Color pink Remove color Add row above Add row below Add column bef…" at bounding box center [824, 261] width 437 height 124
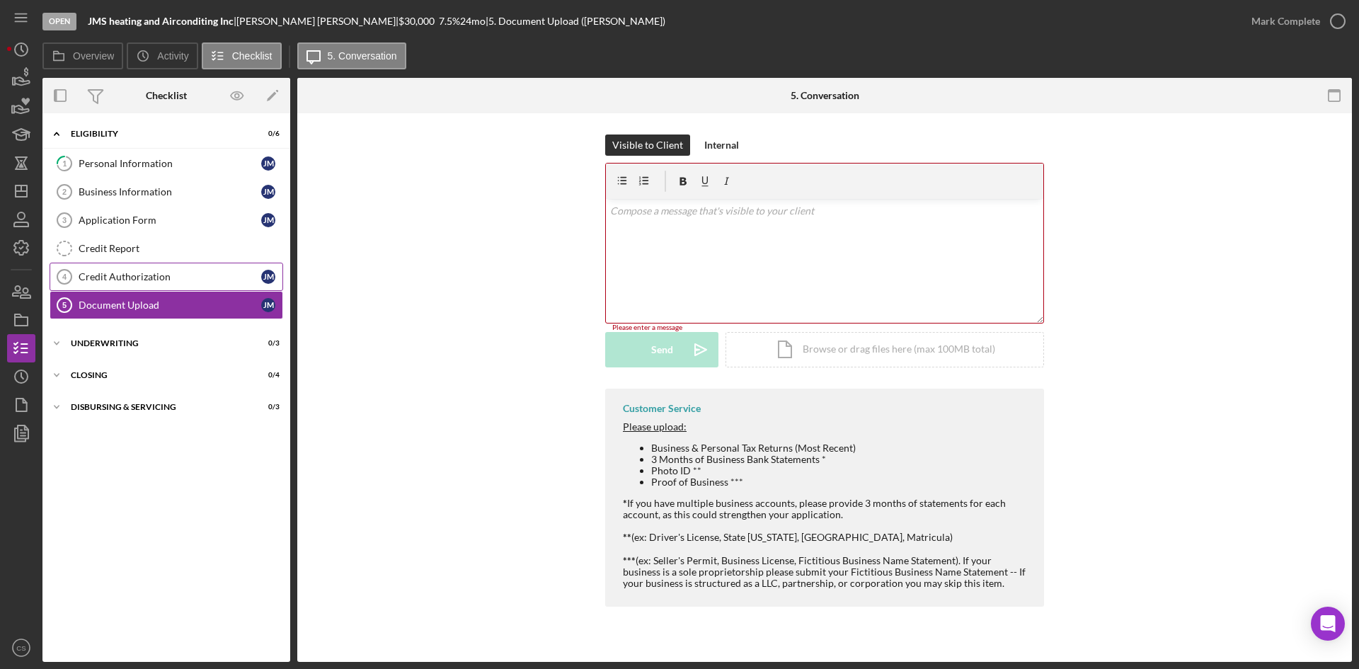
click at [161, 280] on div "Credit Authorization" at bounding box center [170, 276] width 183 height 11
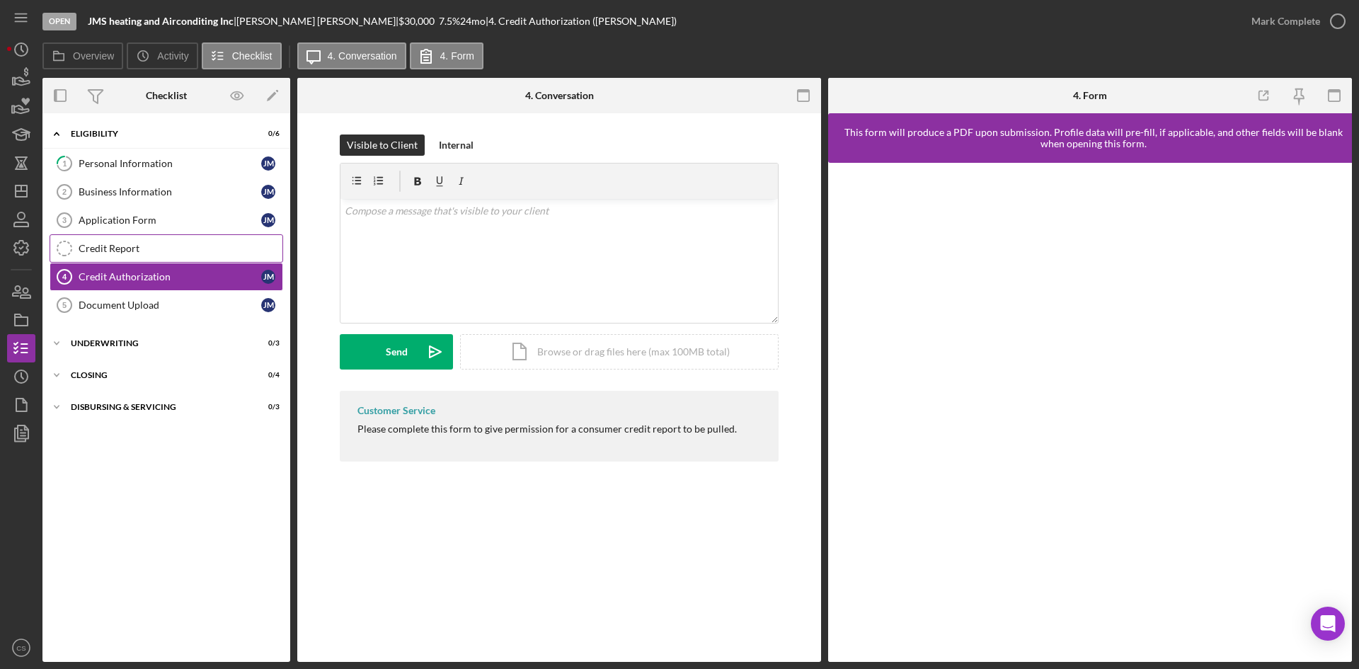
click at [198, 251] on div "Credit Report" at bounding box center [181, 248] width 204 height 11
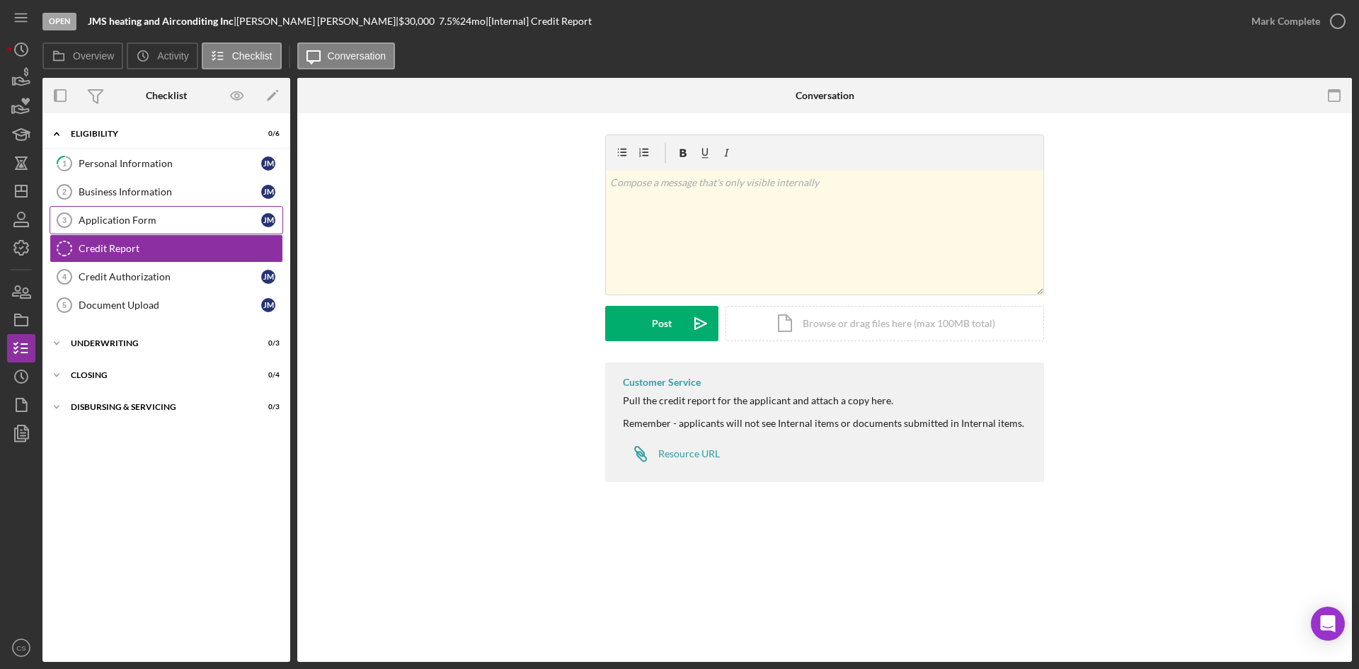
click at [160, 225] on div "Application Form" at bounding box center [170, 219] width 183 height 11
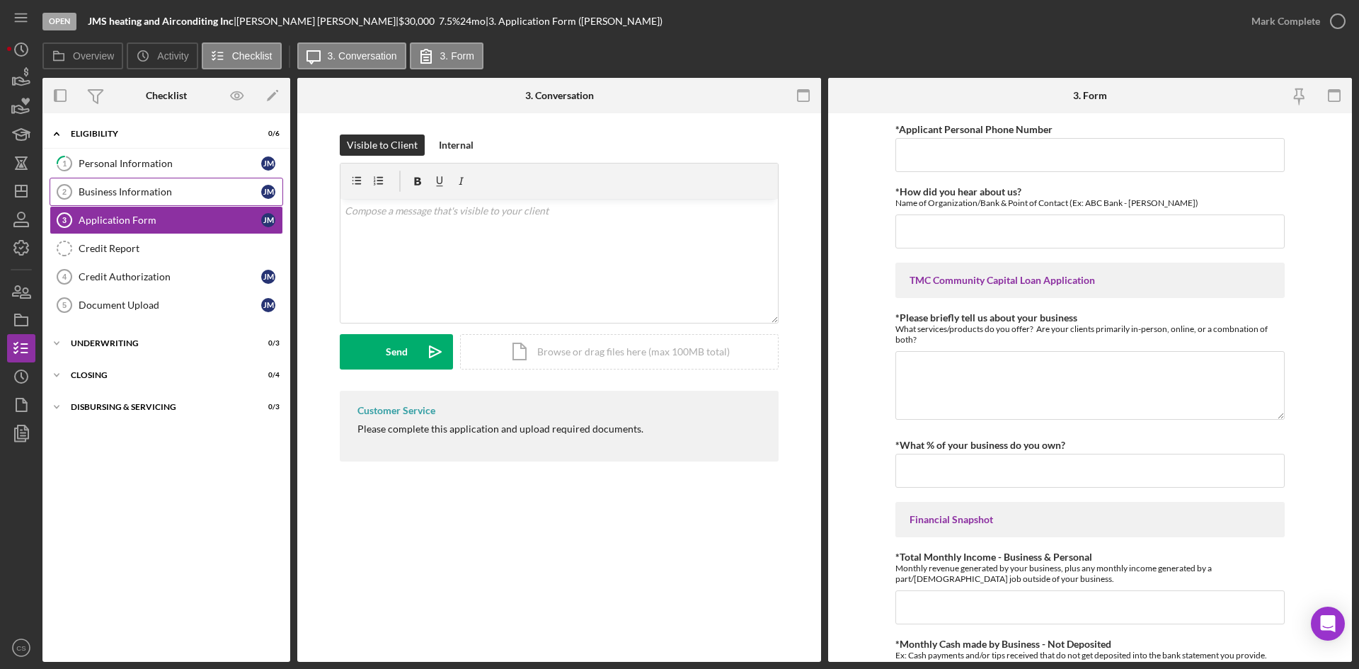
click at [164, 193] on div "Business Information" at bounding box center [170, 191] width 183 height 11
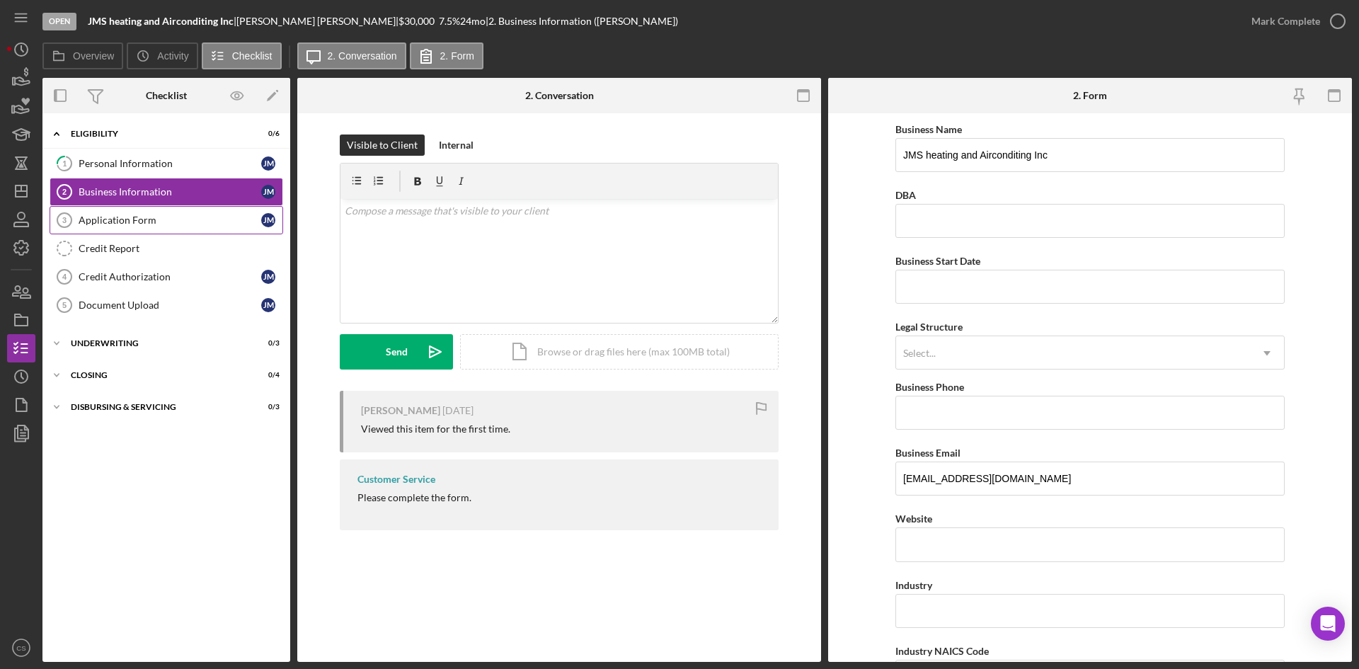
click at [181, 222] on div "Application Form" at bounding box center [170, 219] width 183 height 11
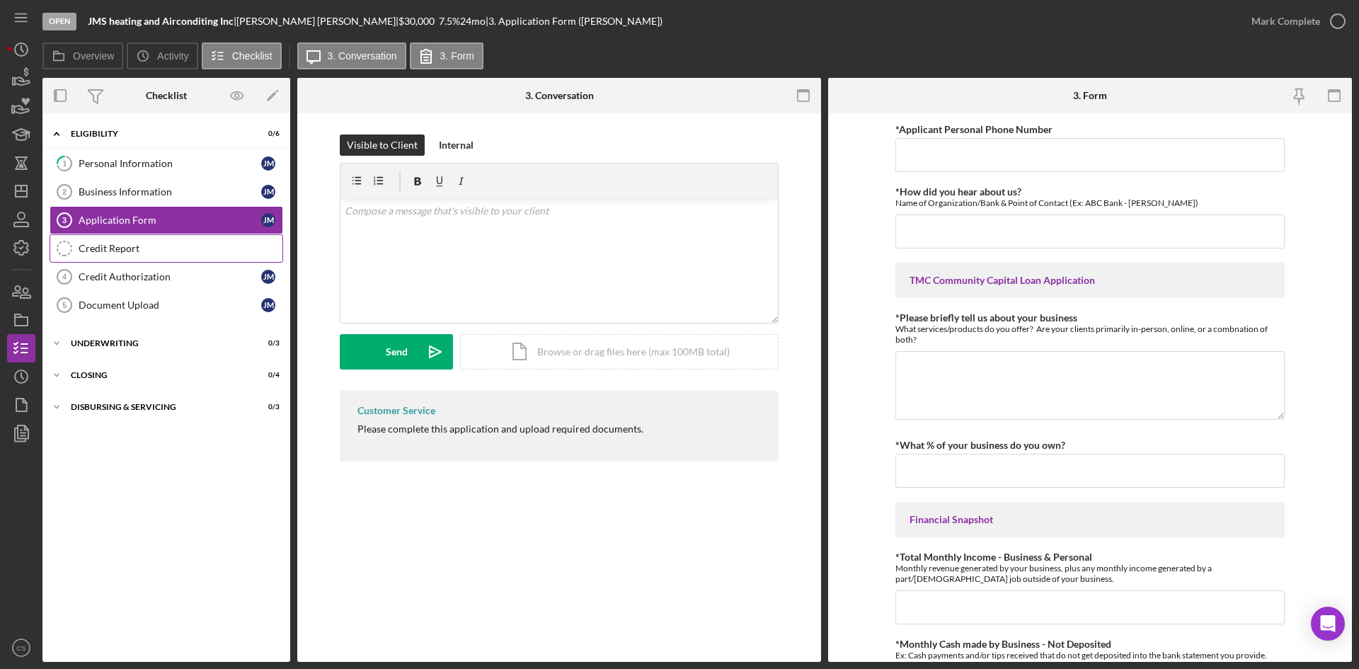
click at [180, 246] on div "Credit Report" at bounding box center [181, 248] width 204 height 11
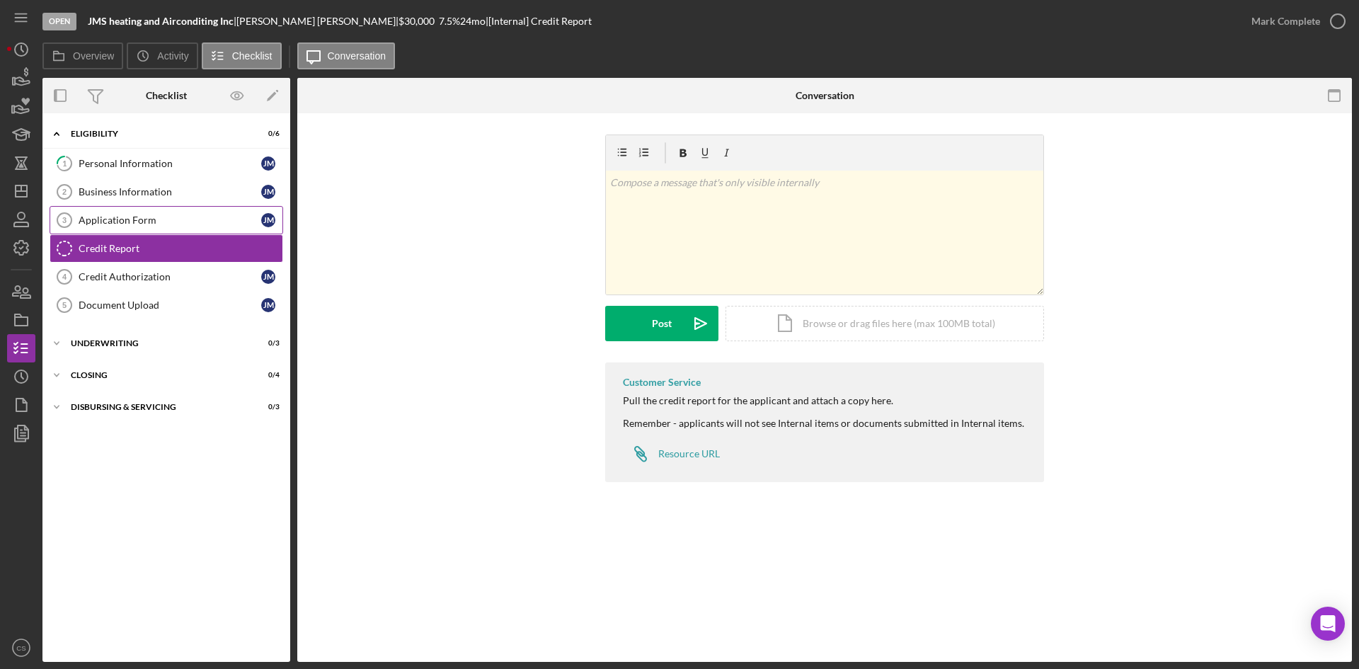
click at [183, 219] on div "Application Form" at bounding box center [170, 219] width 183 height 11
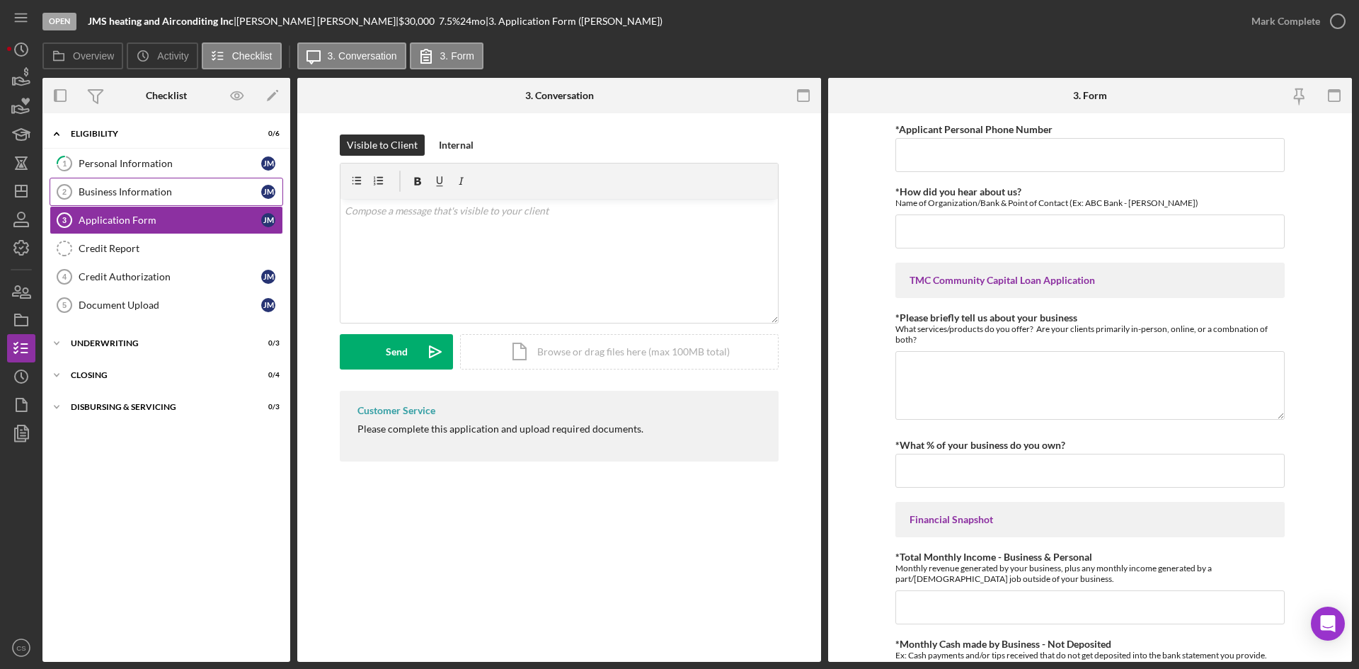
click at [181, 198] on div "Business Information" at bounding box center [170, 191] width 183 height 11
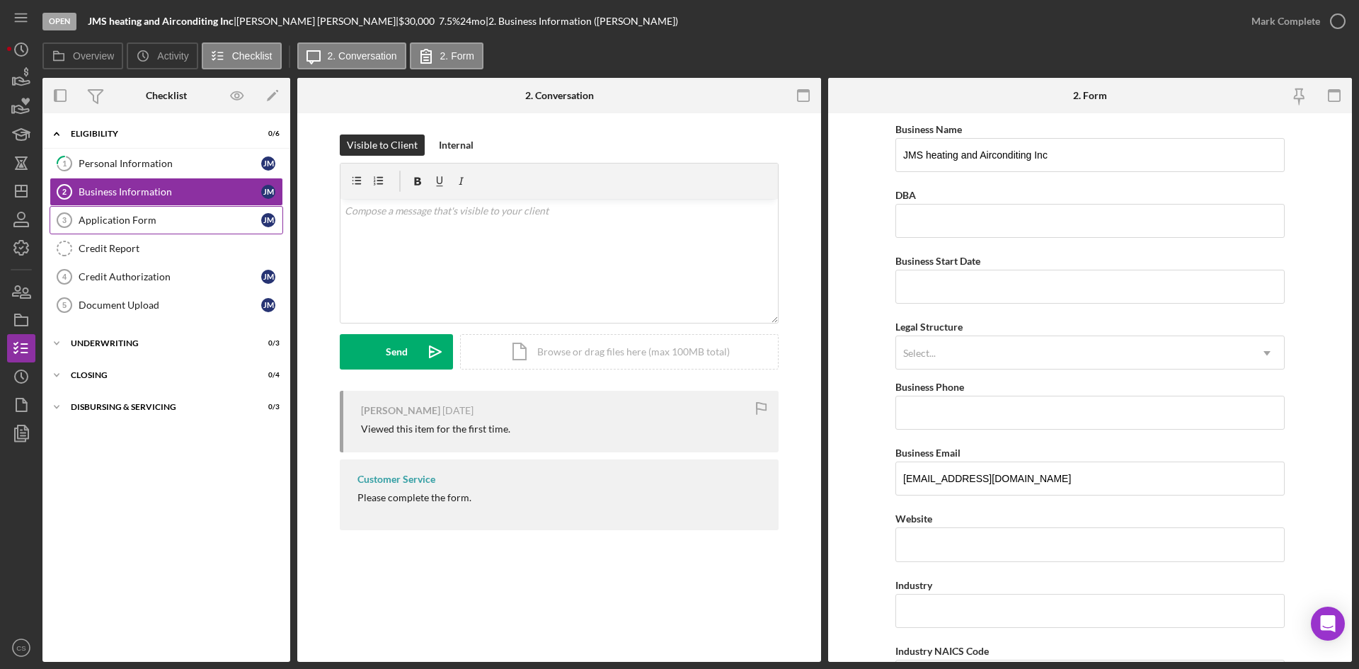
click at [178, 216] on div "Application Form" at bounding box center [170, 219] width 183 height 11
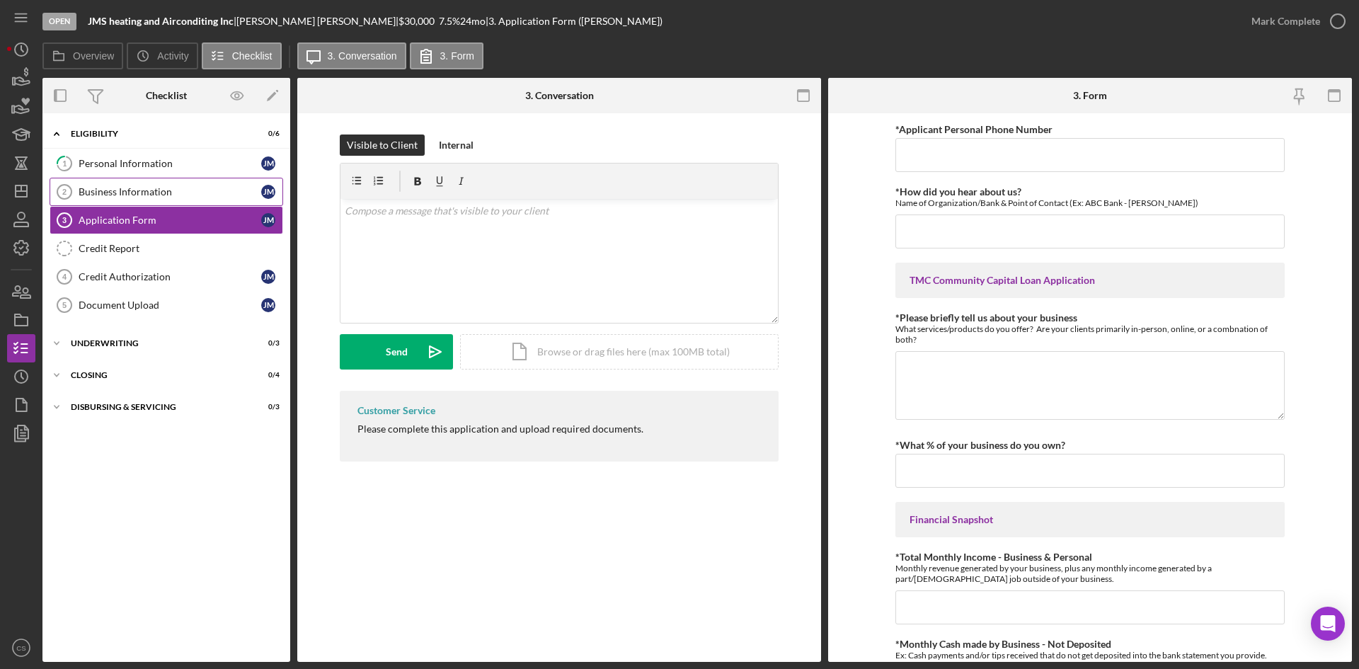
click at [183, 201] on link "Business Information 2 Business Information j m" at bounding box center [167, 192] width 234 height 28
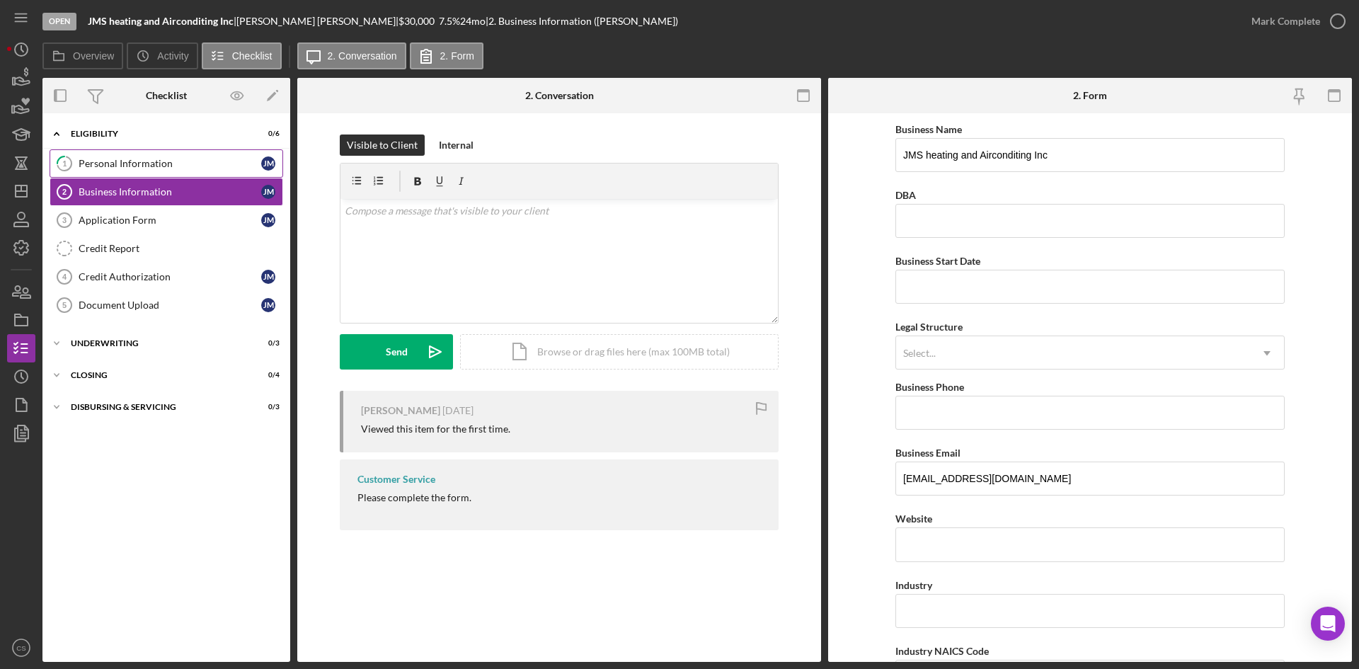
click at [196, 167] on div "Personal Information" at bounding box center [170, 163] width 183 height 11
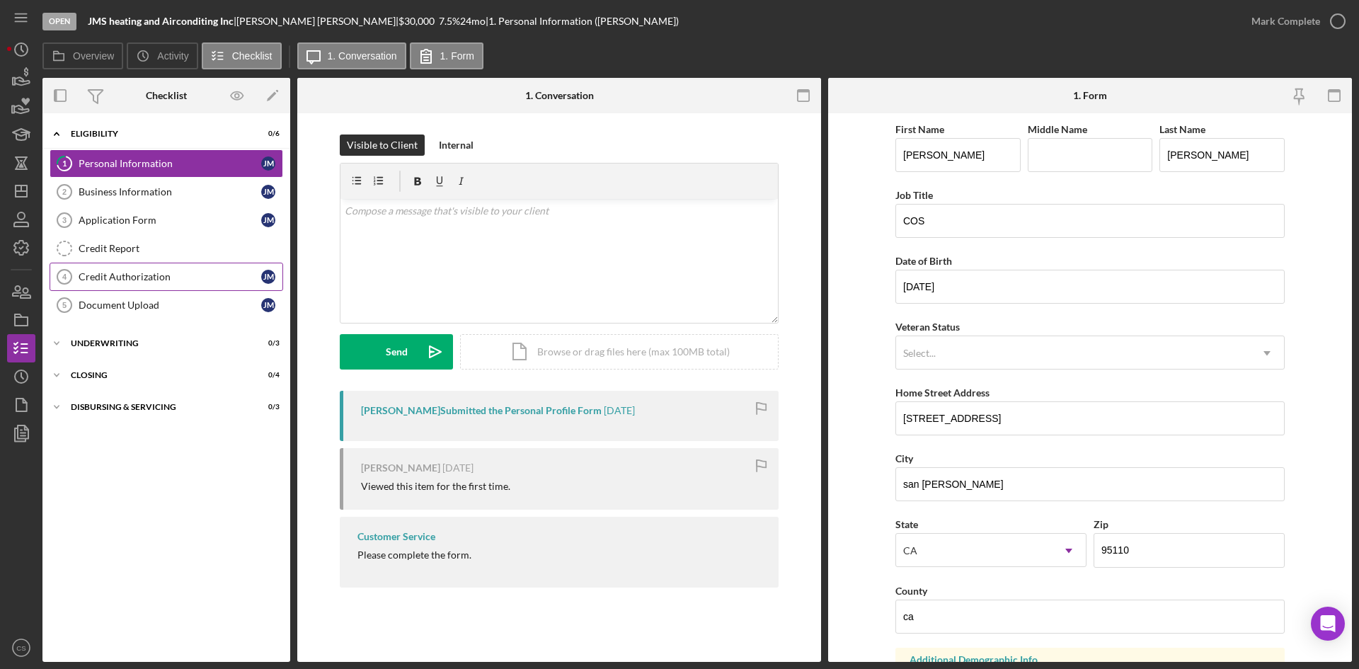
click at [134, 281] on div "Credit Authorization" at bounding box center [170, 276] width 183 height 11
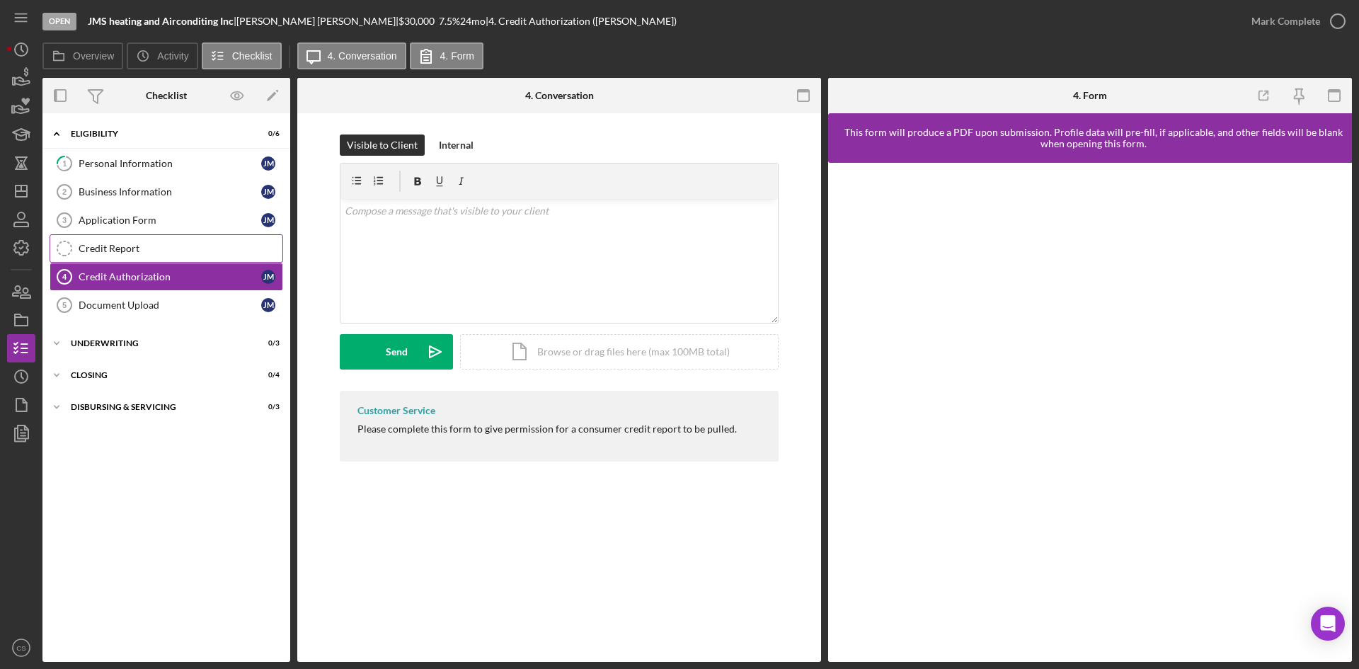
click at [178, 253] on div "Credit Report" at bounding box center [181, 248] width 204 height 11
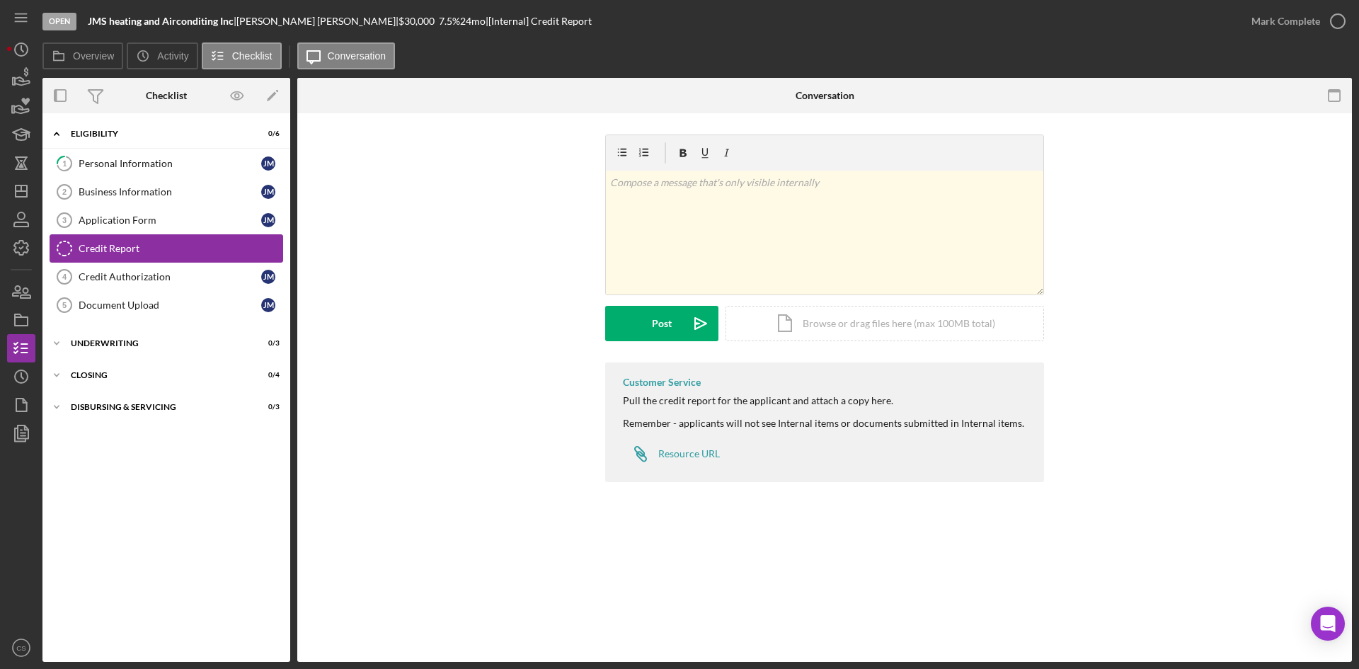
click at [207, 241] on link "Credit Report Credit Report" at bounding box center [167, 248] width 234 height 28
click at [164, 269] on link "Credit Authorization 4 Credit Authorization j m" at bounding box center [167, 277] width 234 height 28
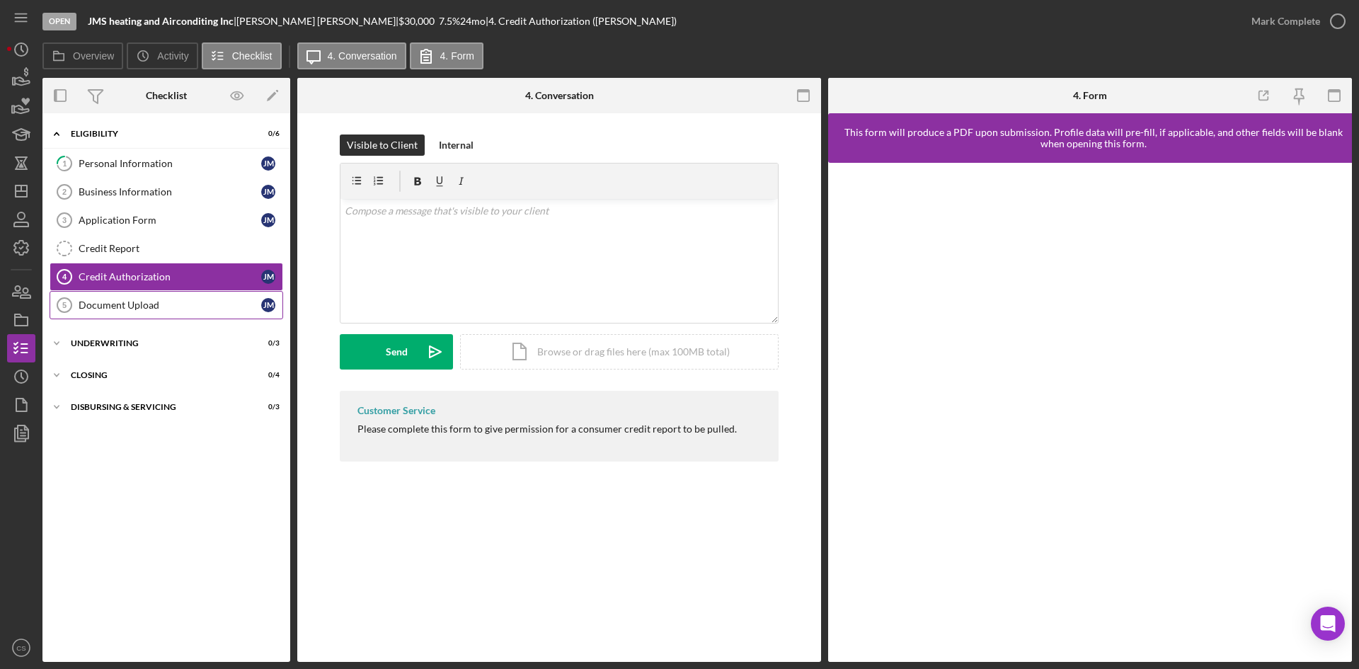
click at [166, 300] on div "Document Upload" at bounding box center [170, 304] width 183 height 11
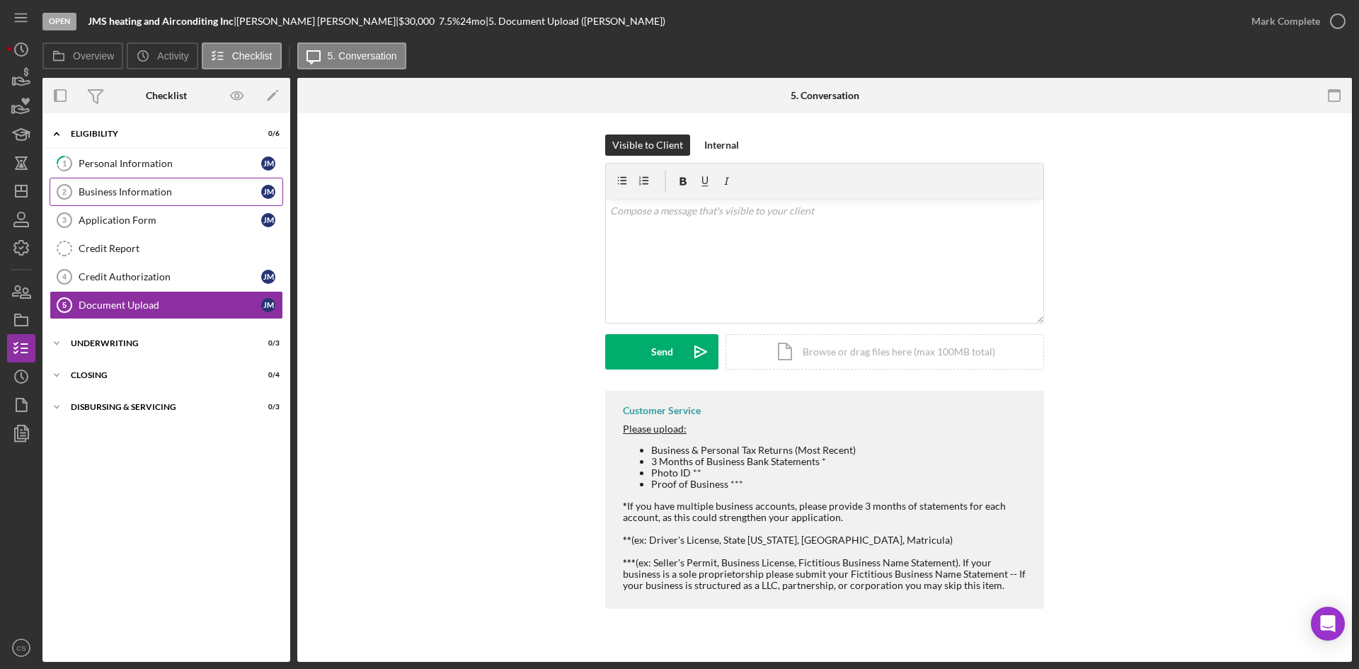
click at [190, 198] on div "Business Information" at bounding box center [170, 191] width 183 height 11
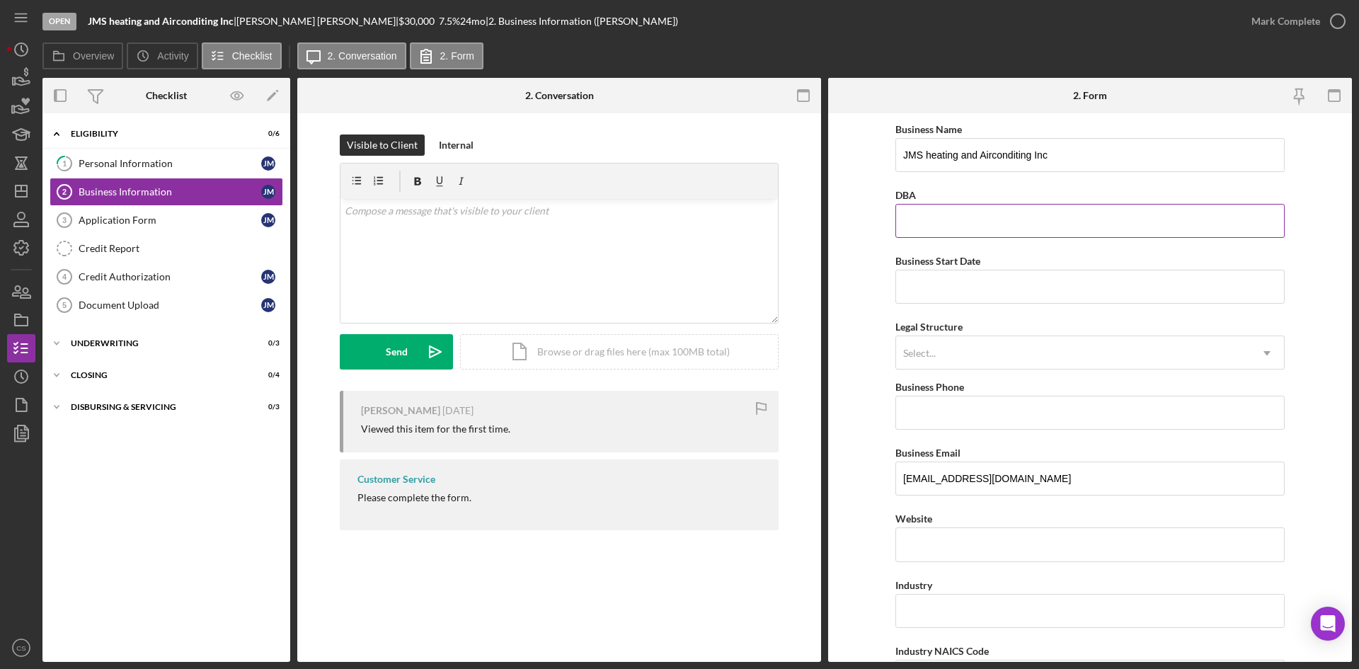
drag, startPoint x: 912, startPoint y: 219, endPoint x: 912, endPoint y: 231, distance: 12.1
click at [912, 219] on input "DBA" at bounding box center [1089, 221] width 389 height 34
drag, startPoint x: 883, startPoint y: 282, endPoint x: 873, endPoint y: 279, distance: 10.3
click at [881, 281] on form "Business Name JMS heating and Airconditing Inc DBA Business Start Date Legal St…" at bounding box center [1090, 387] width 524 height 549
